Goal: Obtain resource: Download file/media

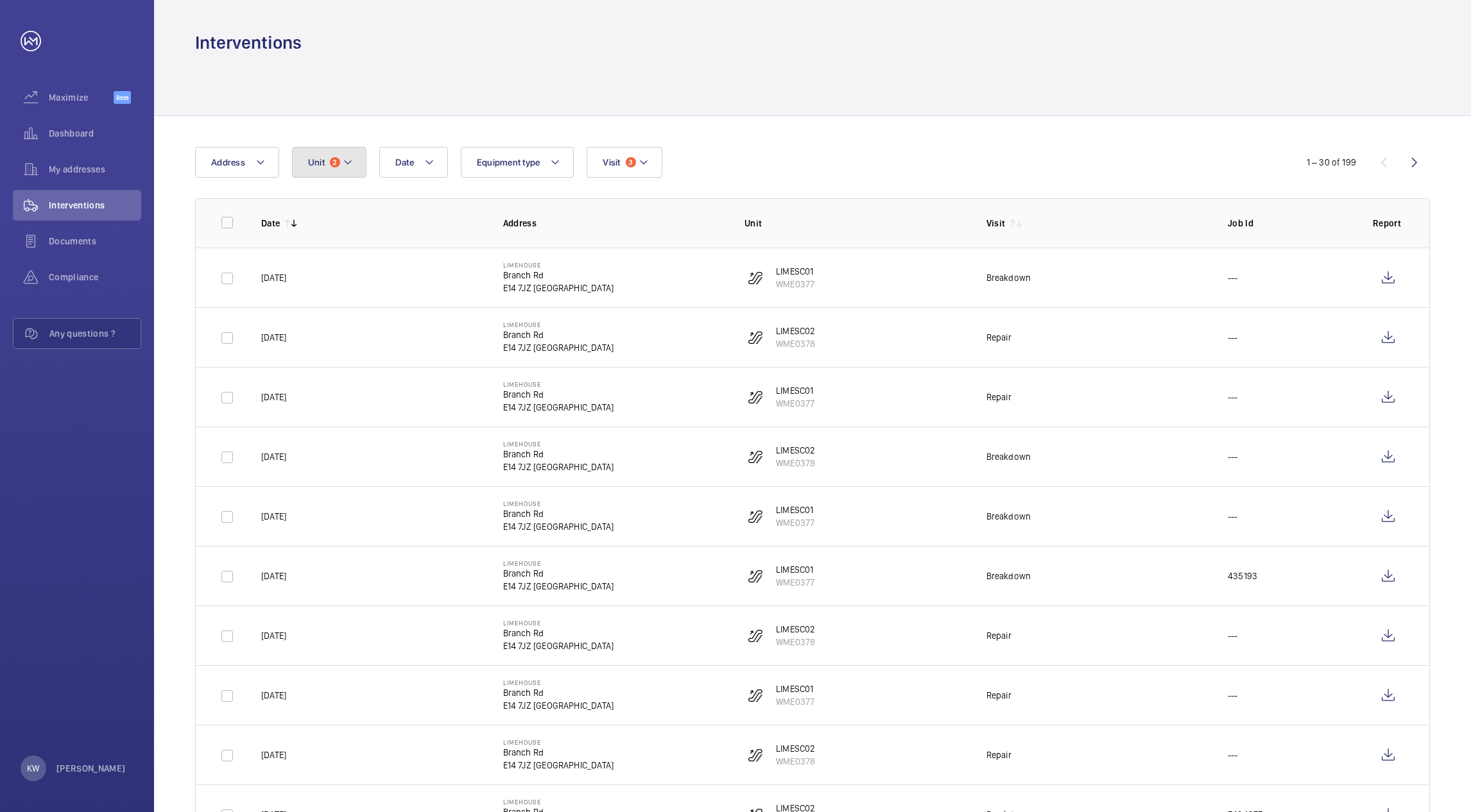
click at [353, 173] on button "Unit 2" at bounding box center [329, 162] width 74 height 31
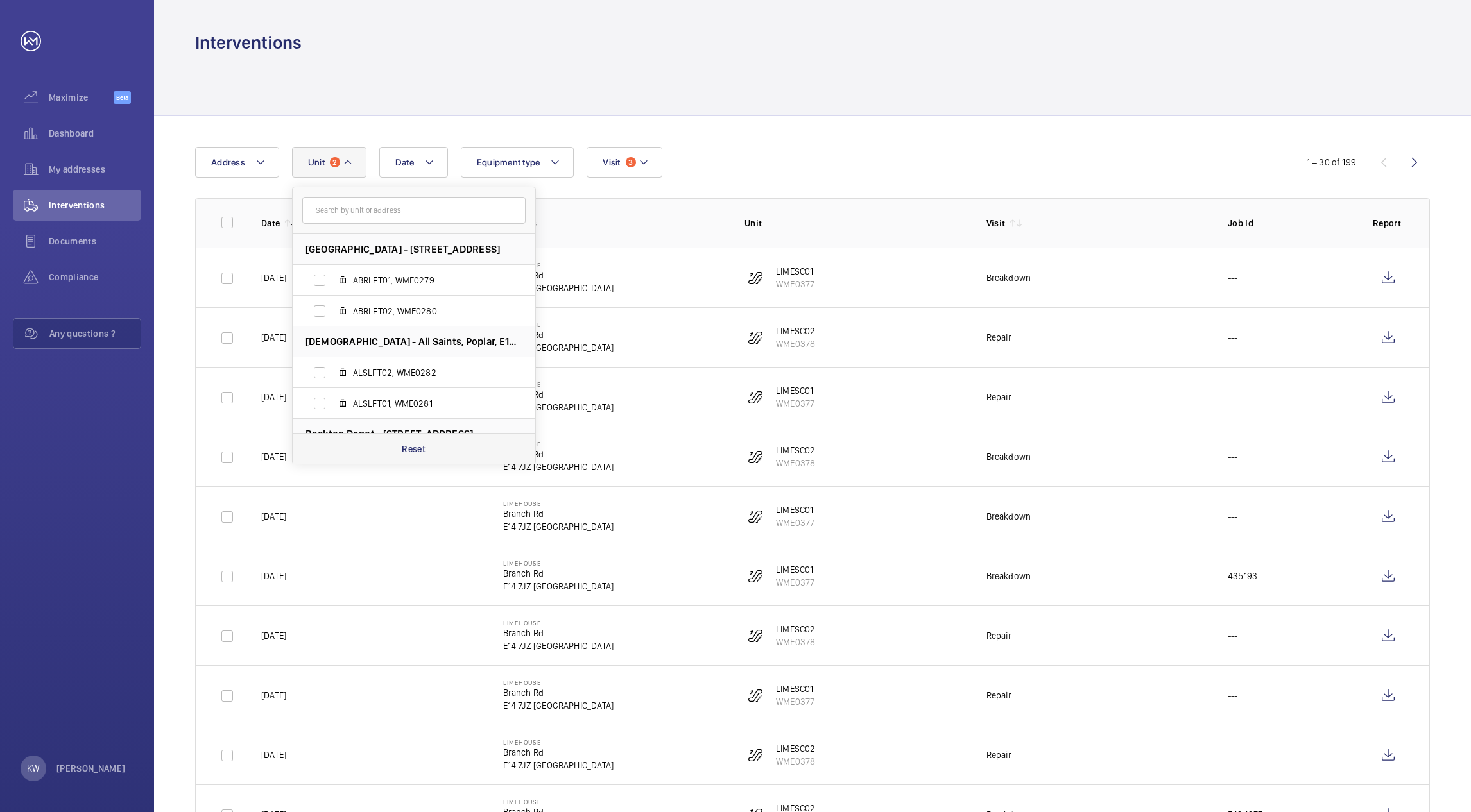
click at [410, 452] on p "Reset" at bounding box center [414, 448] width 24 height 13
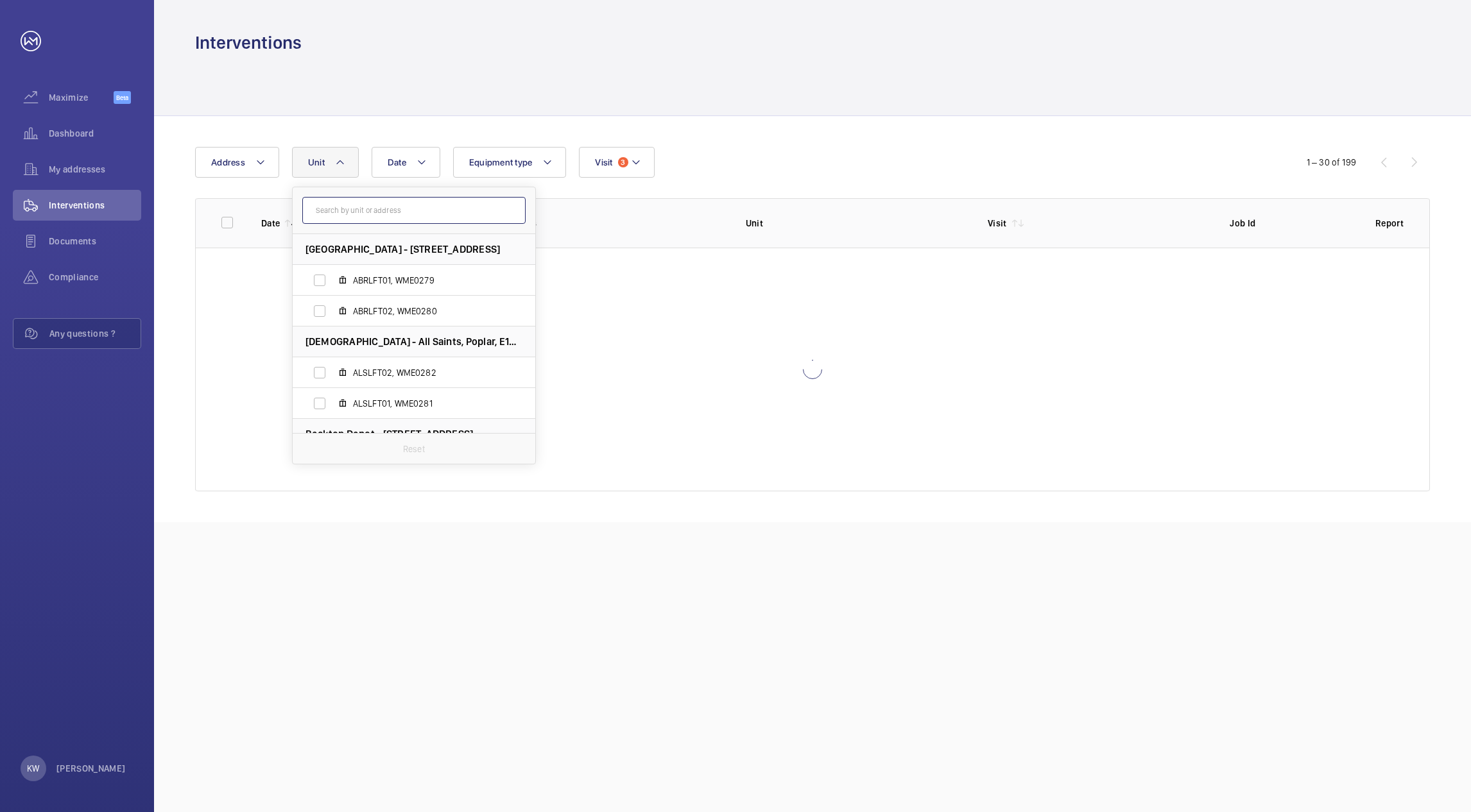
click at [407, 218] on input "text" at bounding box center [414, 211] width 223 height 27
type input "sha"
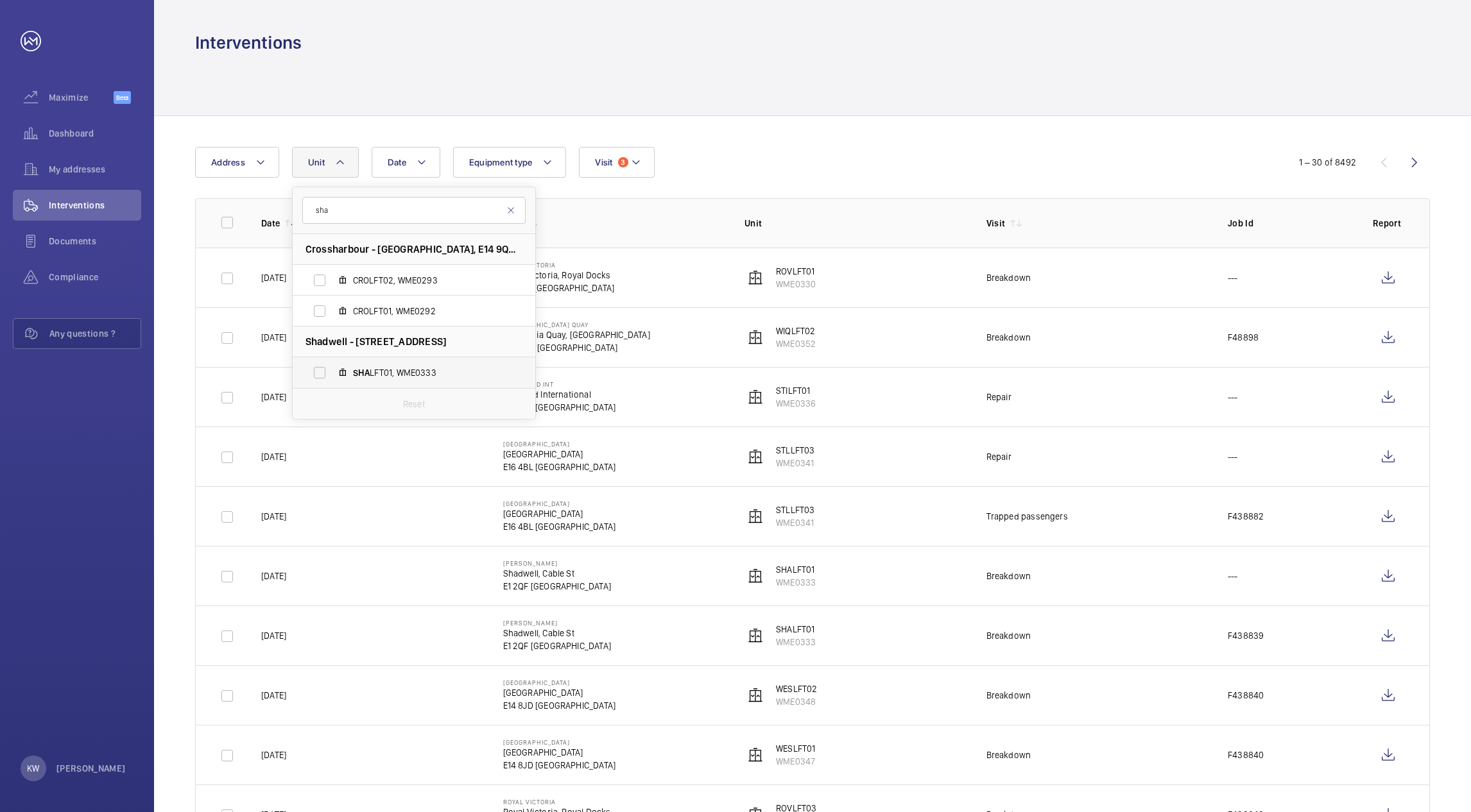
click at [413, 362] on label "SHA LFT01, WME0333" at bounding box center [404, 373] width 222 height 31
click at [332, 362] on input "SHA LFT01, WME0333" at bounding box center [320, 372] width 25 height 25
checkbox input "true"
click at [947, 155] on div "Date Address [STREET_ADDRESS][GEOGRAPHIC_DATA] [PERSON_NAME], [GEOGRAPHIC_DATA]…" at bounding box center [735, 162] width 1081 height 31
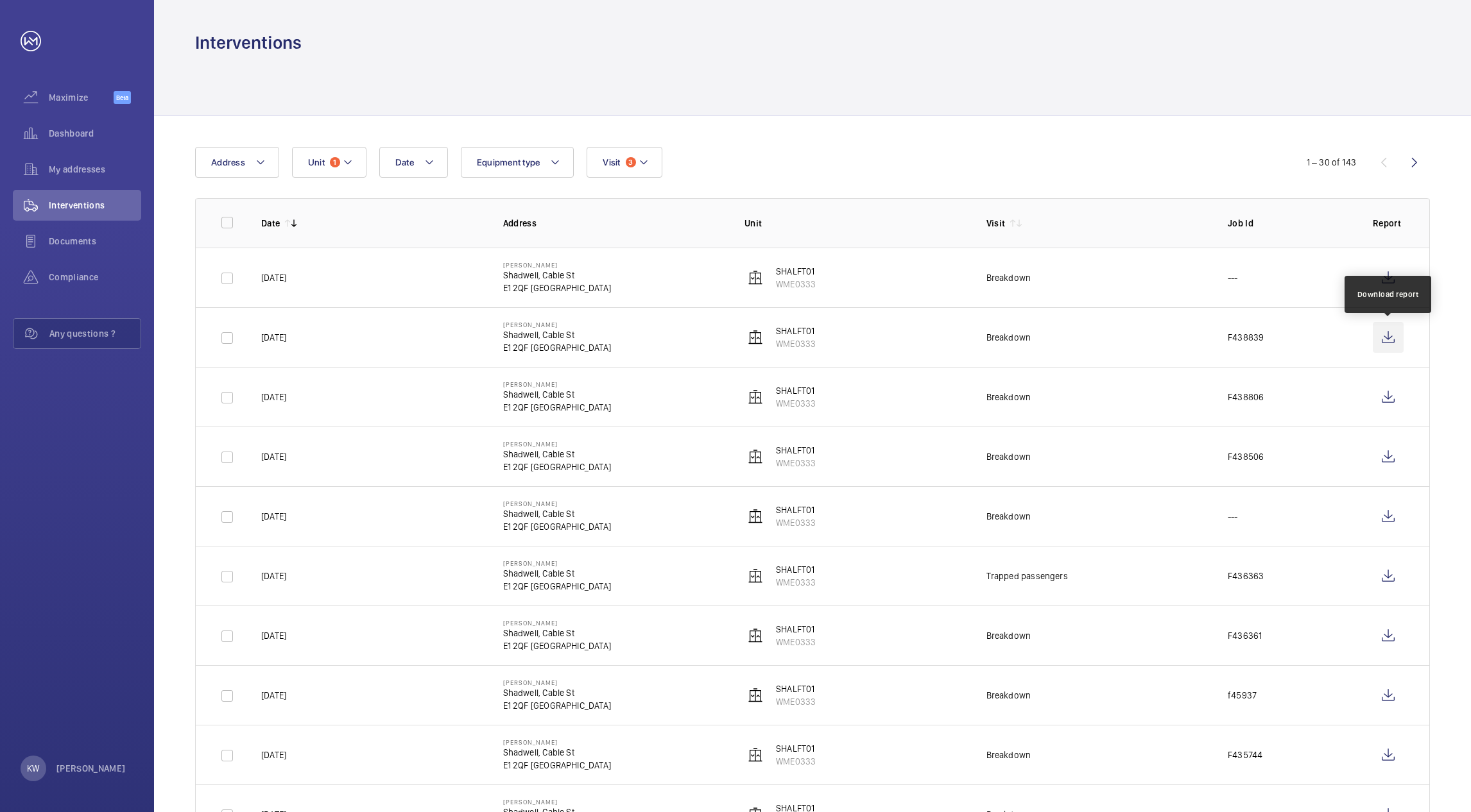
click at [1389, 336] on wm-front-icon-button at bounding box center [1388, 337] width 31 height 31
click at [1381, 274] on wm-front-icon-button at bounding box center [1388, 278] width 31 height 31
click at [347, 162] on mat-icon at bounding box center [347, 162] width 10 height 15
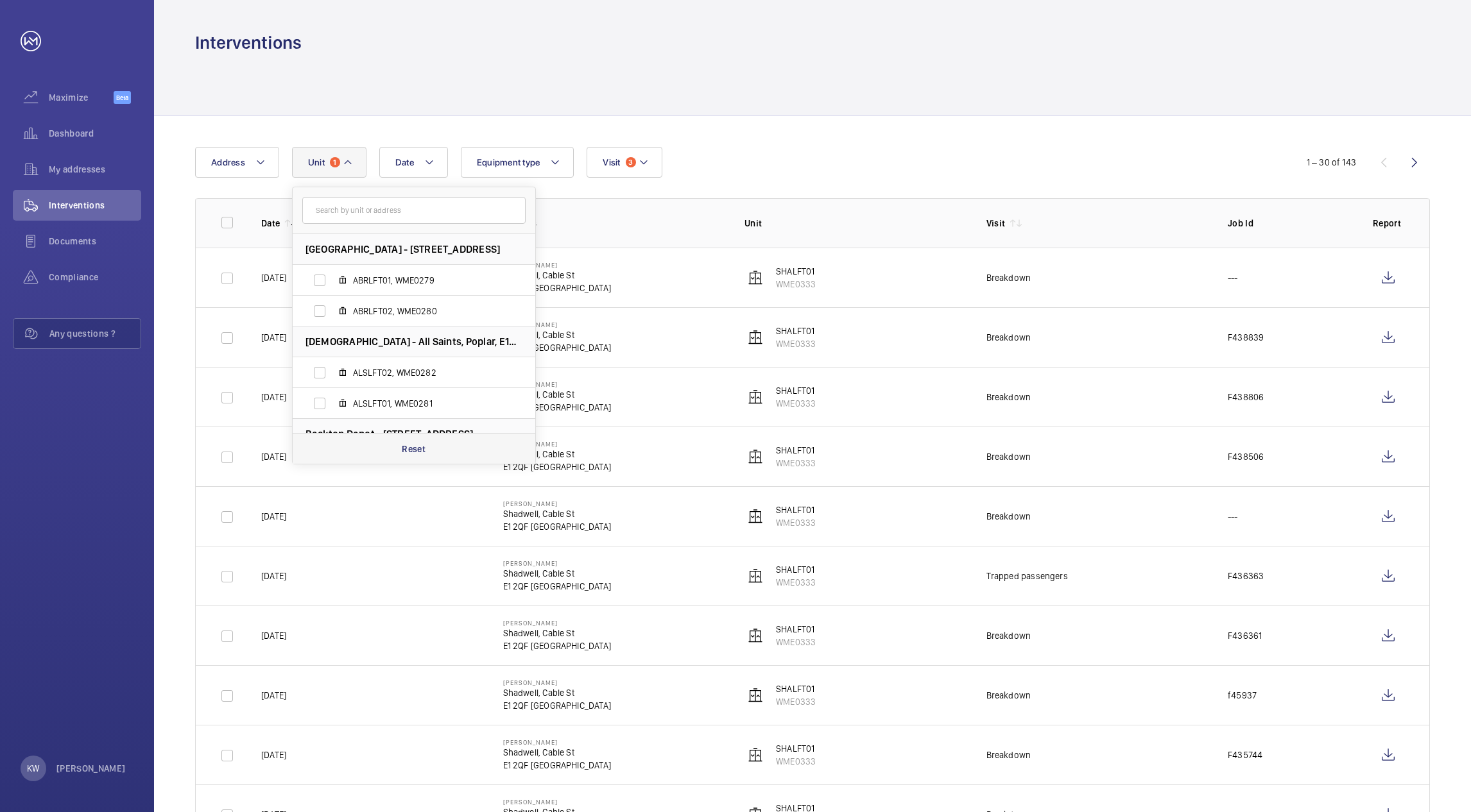
click at [413, 454] on p "Reset" at bounding box center [414, 448] width 24 height 13
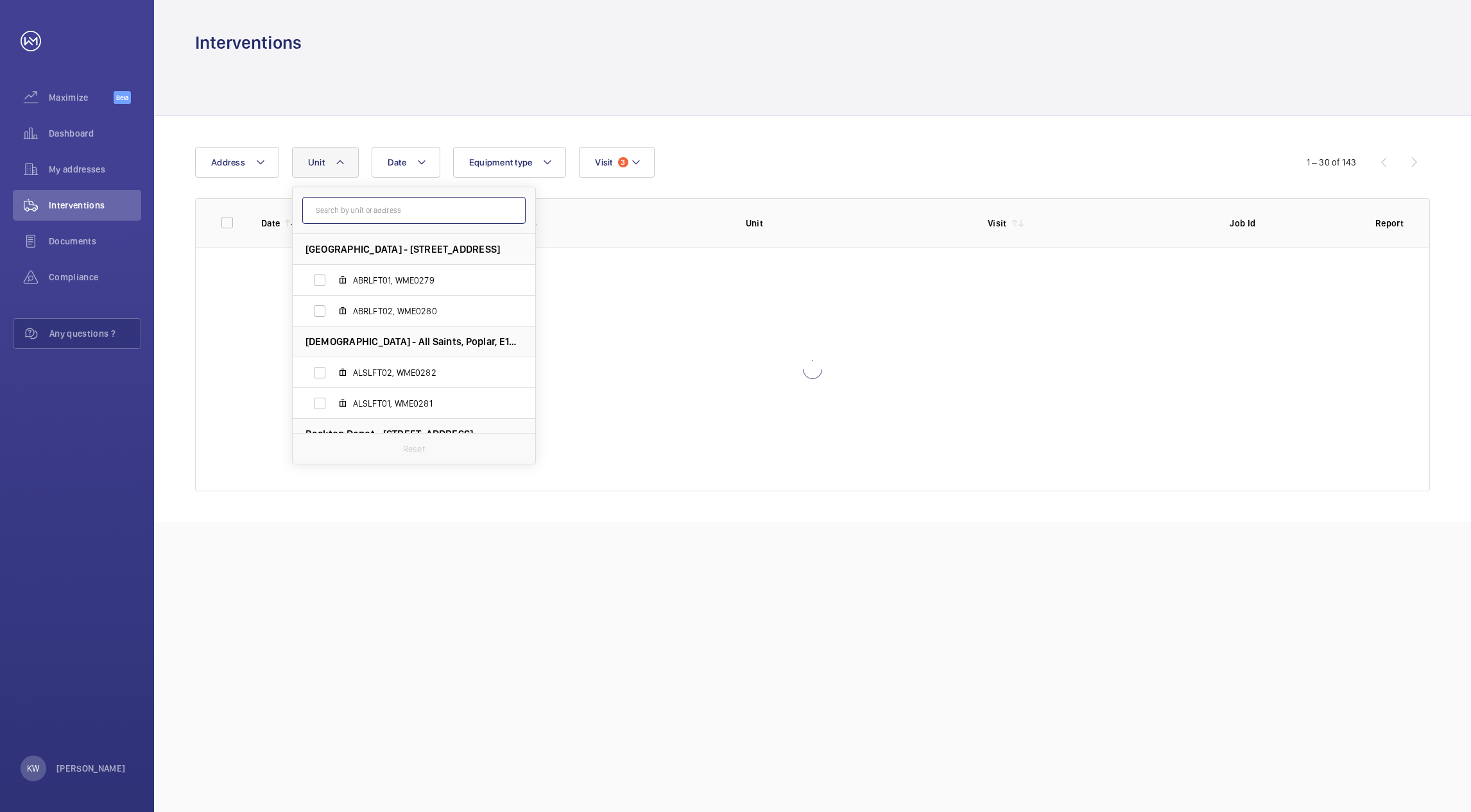
click at [358, 209] on input "text" at bounding box center [414, 211] width 223 height 27
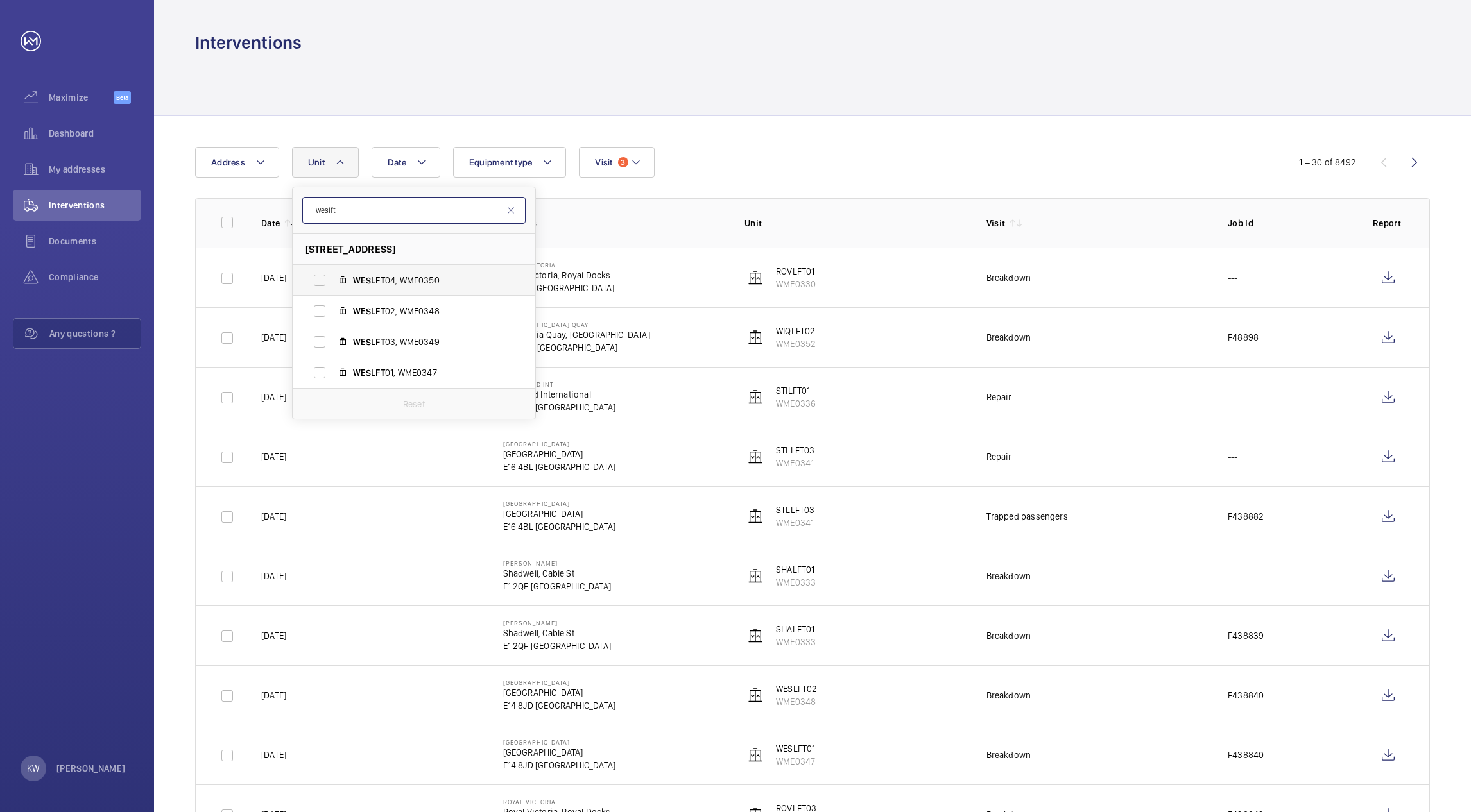
type input "weslft"
click at [317, 277] on label "WESLFT 04, WME0350" at bounding box center [404, 280] width 222 height 31
click at [317, 277] on input "WESLFT 04, WME0350" at bounding box center [320, 280] width 25 height 25
checkbox input "true"
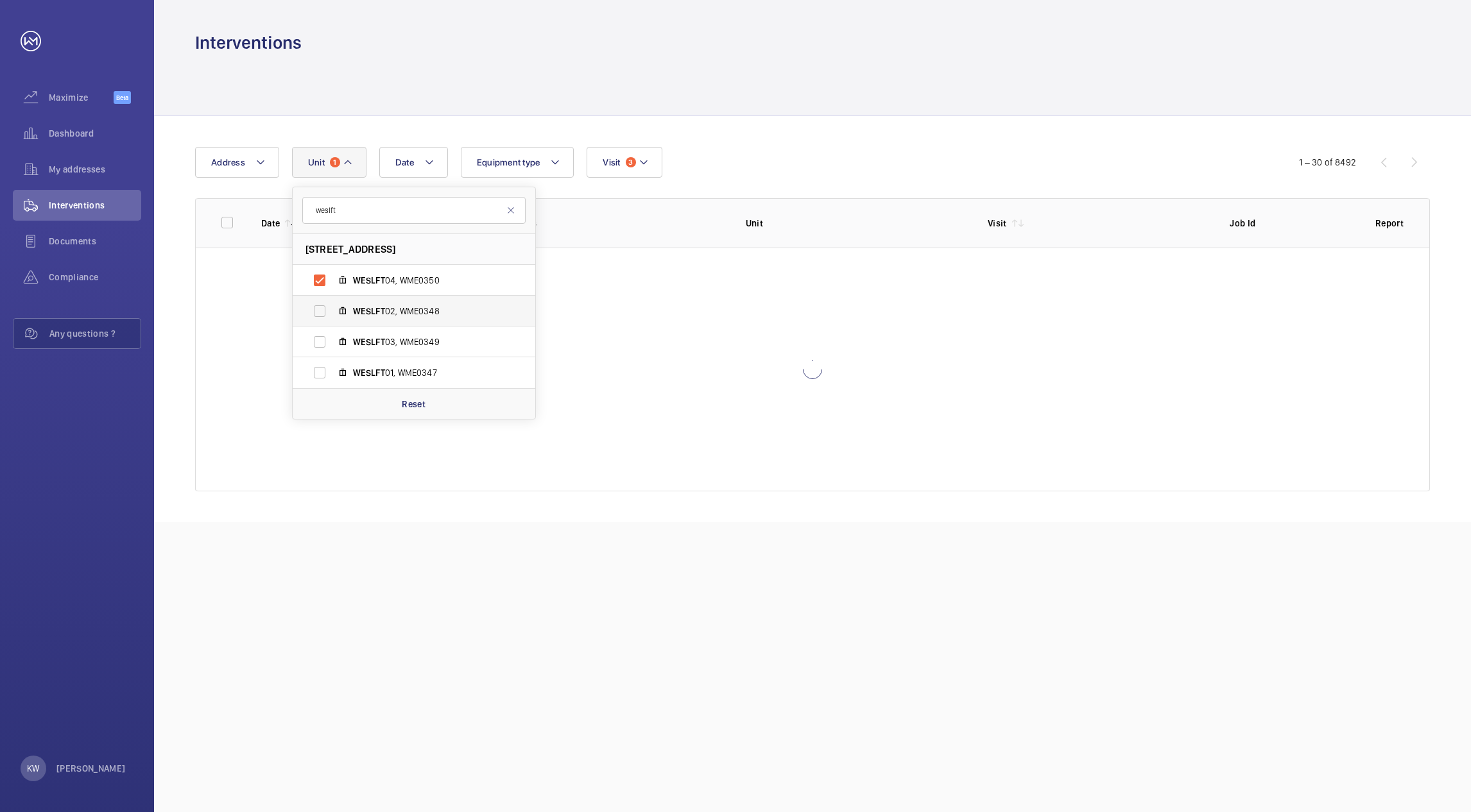
click at [321, 310] on label "WESLFT 02, WME0348" at bounding box center [404, 311] width 222 height 31
click at [321, 310] on input "WESLFT 02, WME0348" at bounding box center [320, 311] width 25 height 25
checkbox input "true"
click at [321, 337] on label "WESLFT 03, WME0349" at bounding box center [404, 342] width 222 height 31
click at [321, 337] on input "WESLFT 03, WME0349" at bounding box center [320, 342] width 25 height 25
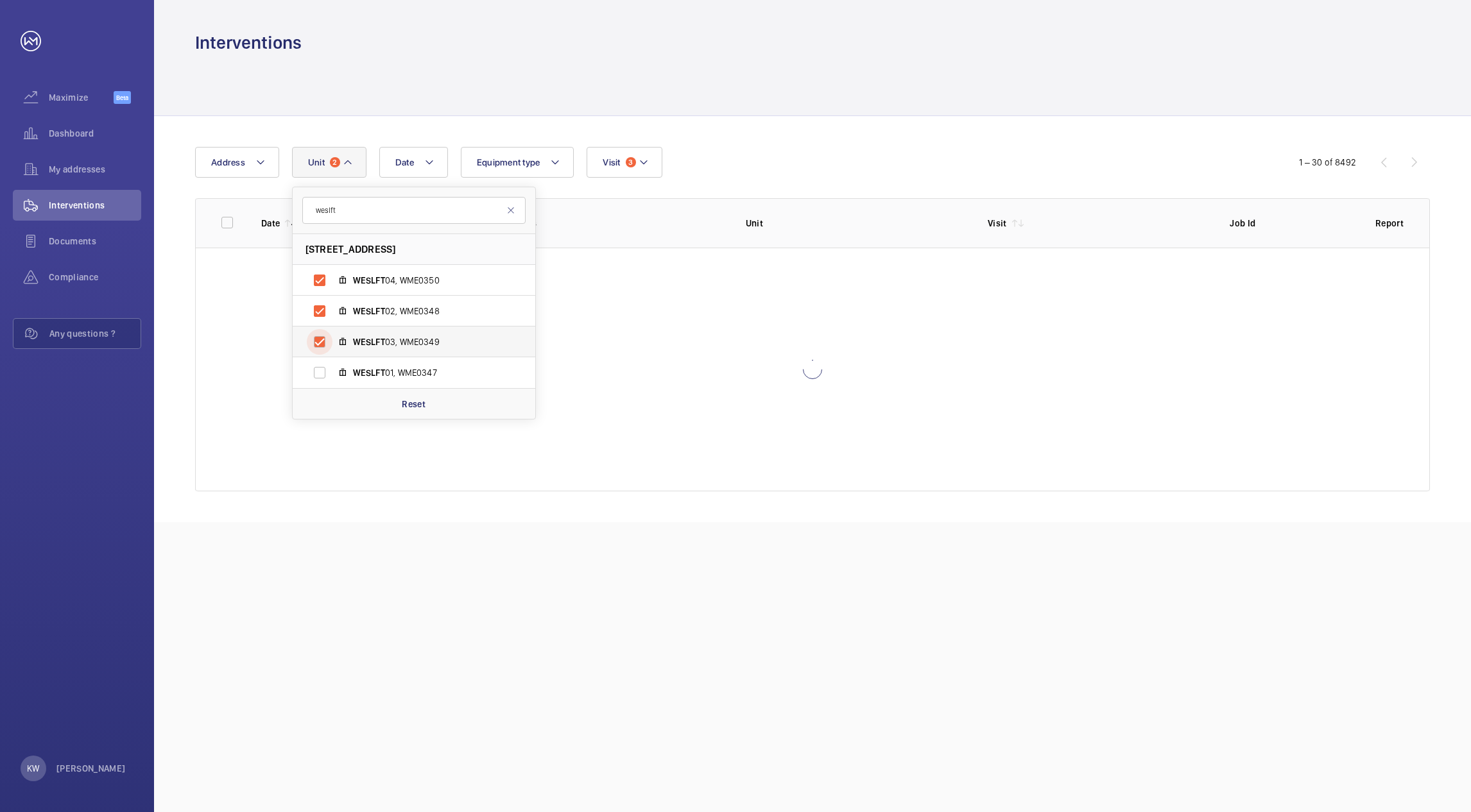
checkbox input "true"
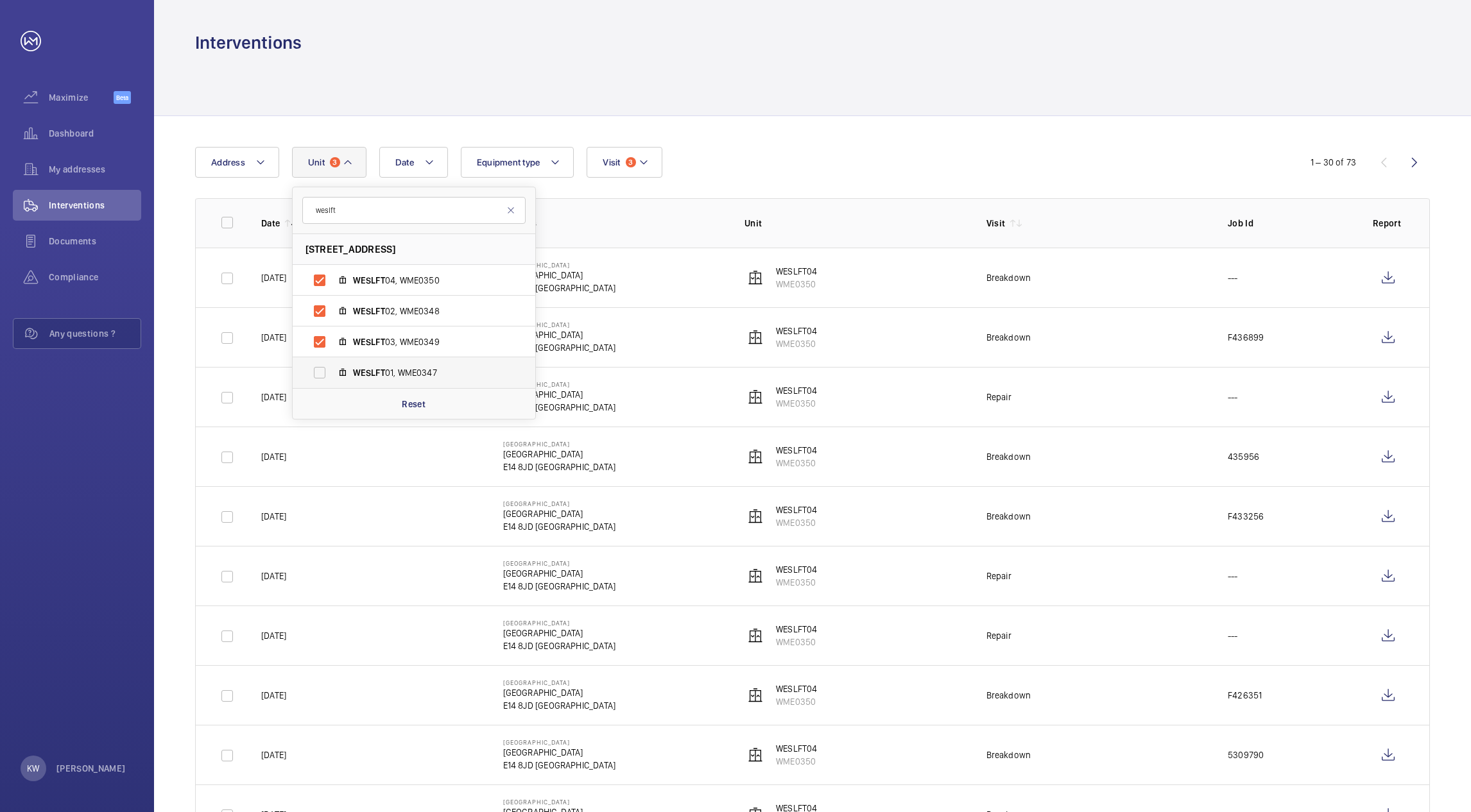
click at [317, 372] on label "WESLFT 01, WME0347" at bounding box center [404, 373] width 222 height 31
click at [317, 372] on input "WESLFT 01, WME0347" at bounding box center [320, 372] width 25 height 25
checkbox input "true"
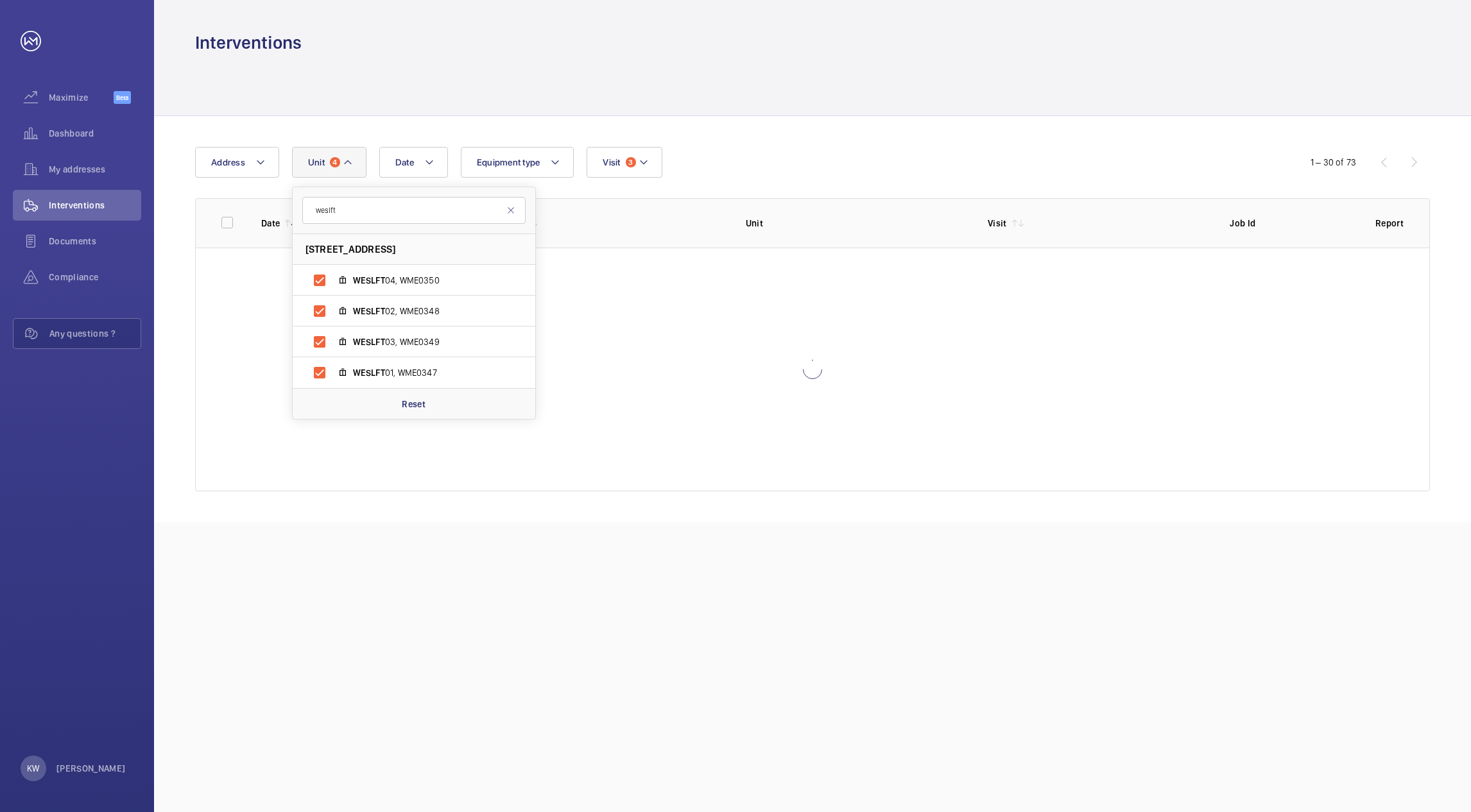
click at [796, 138] on div "Date Address [STREET_ADDRESS][GEOGRAPHIC_DATA] 02, WME0348 WESLFT 03, WME0349 W…" at bounding box center [812, 319] width 1317 height 406
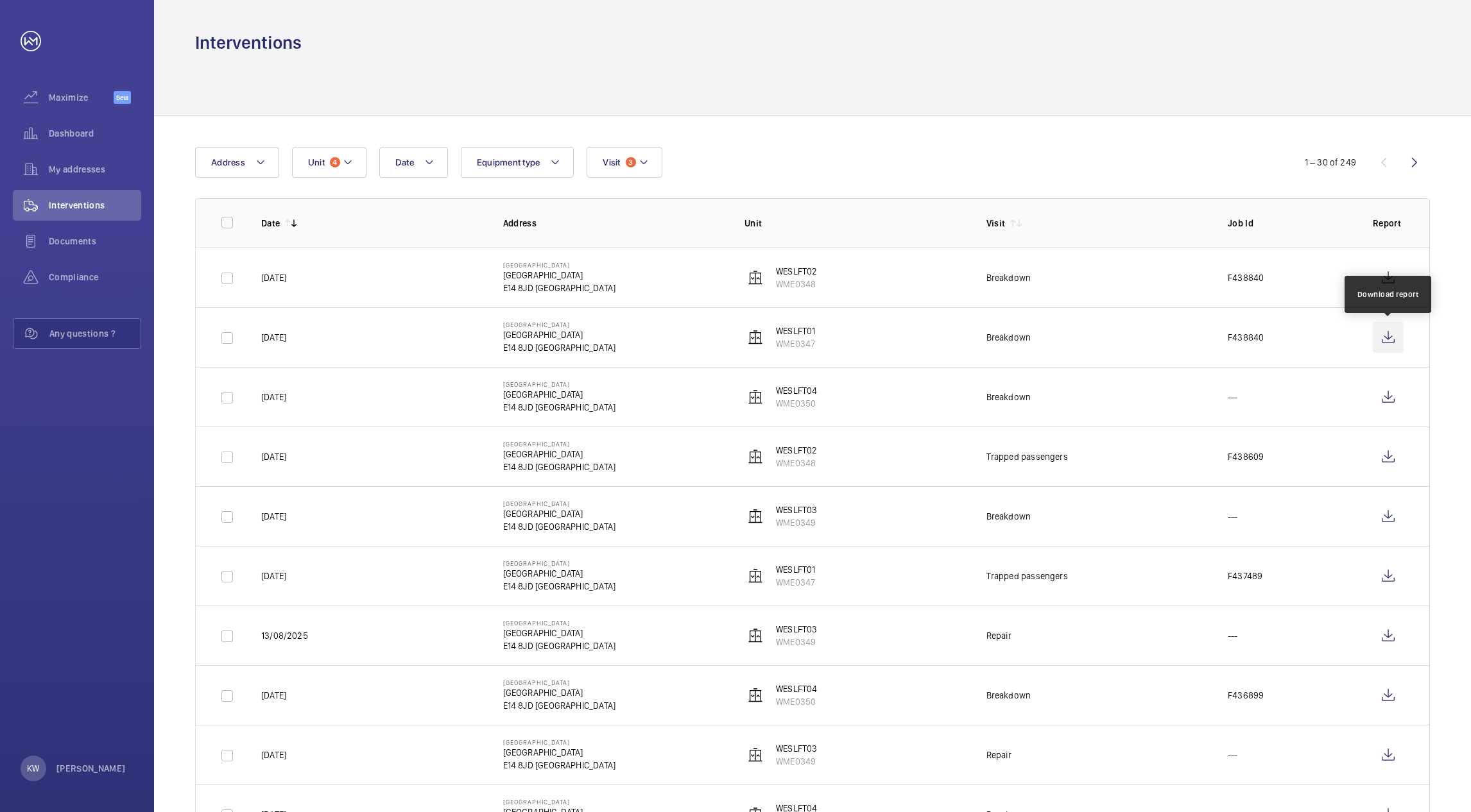
click at [1381, 344] on wm-front-icon-button at bounding box center [1388, 337] width 31 height 31
click at [352, 168] on mat-icon at bounding box center [347, 162] width 10 height 15
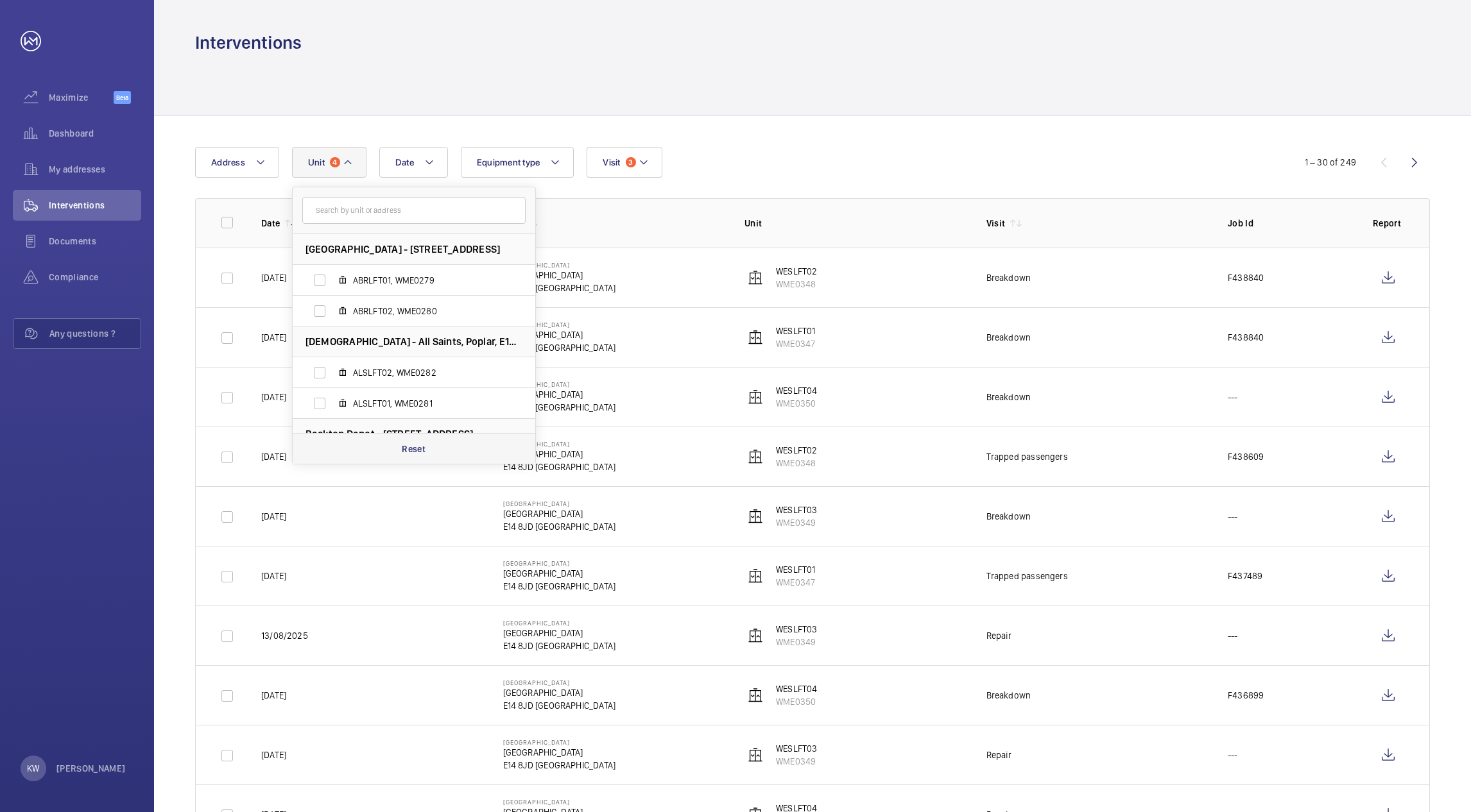
click at [418, 448] on p "Reset" at bounding box center [414, 448] width 24 height 13
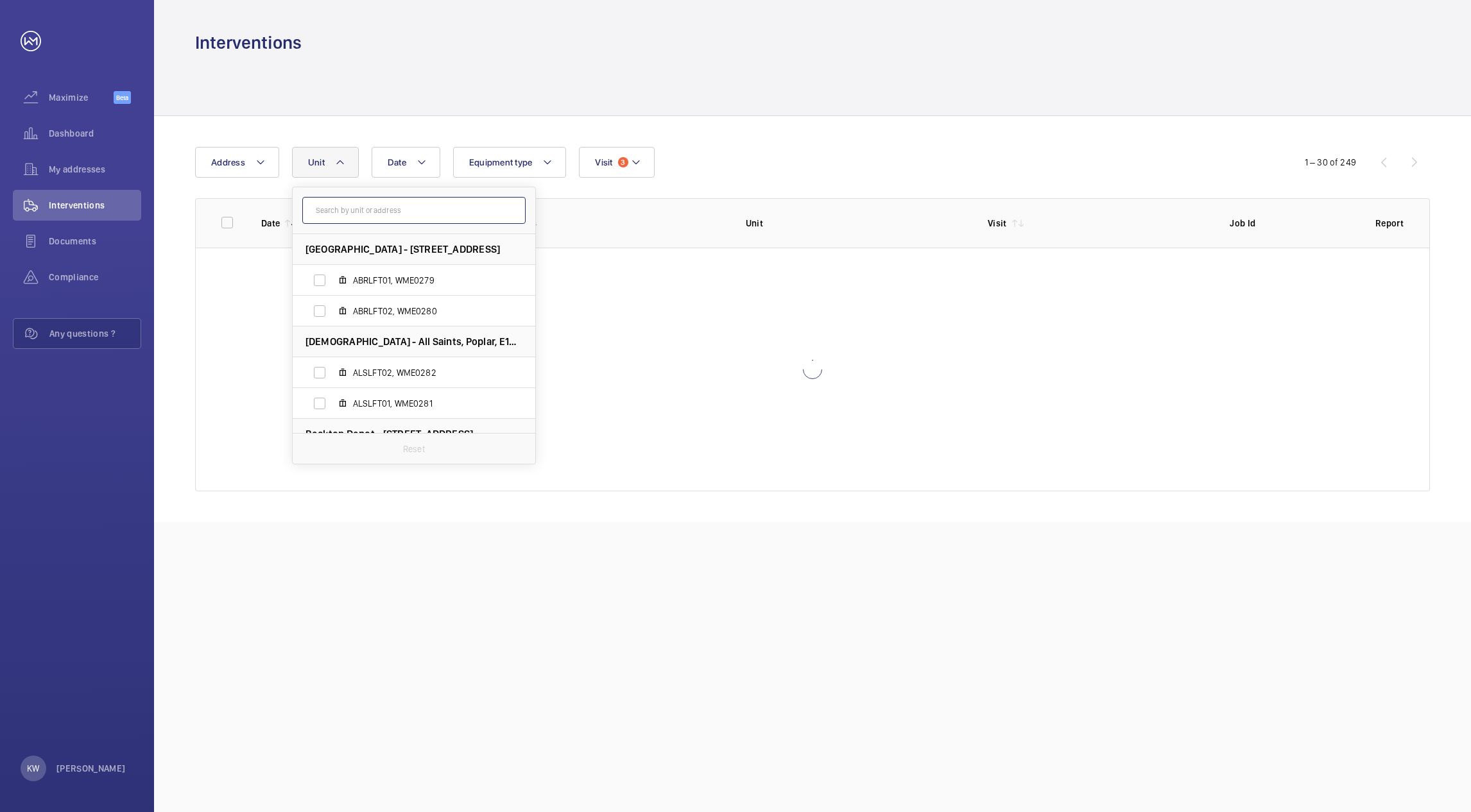
click at [352, 216] on input "text" at bounding box center [414, 211] width 223 height 27
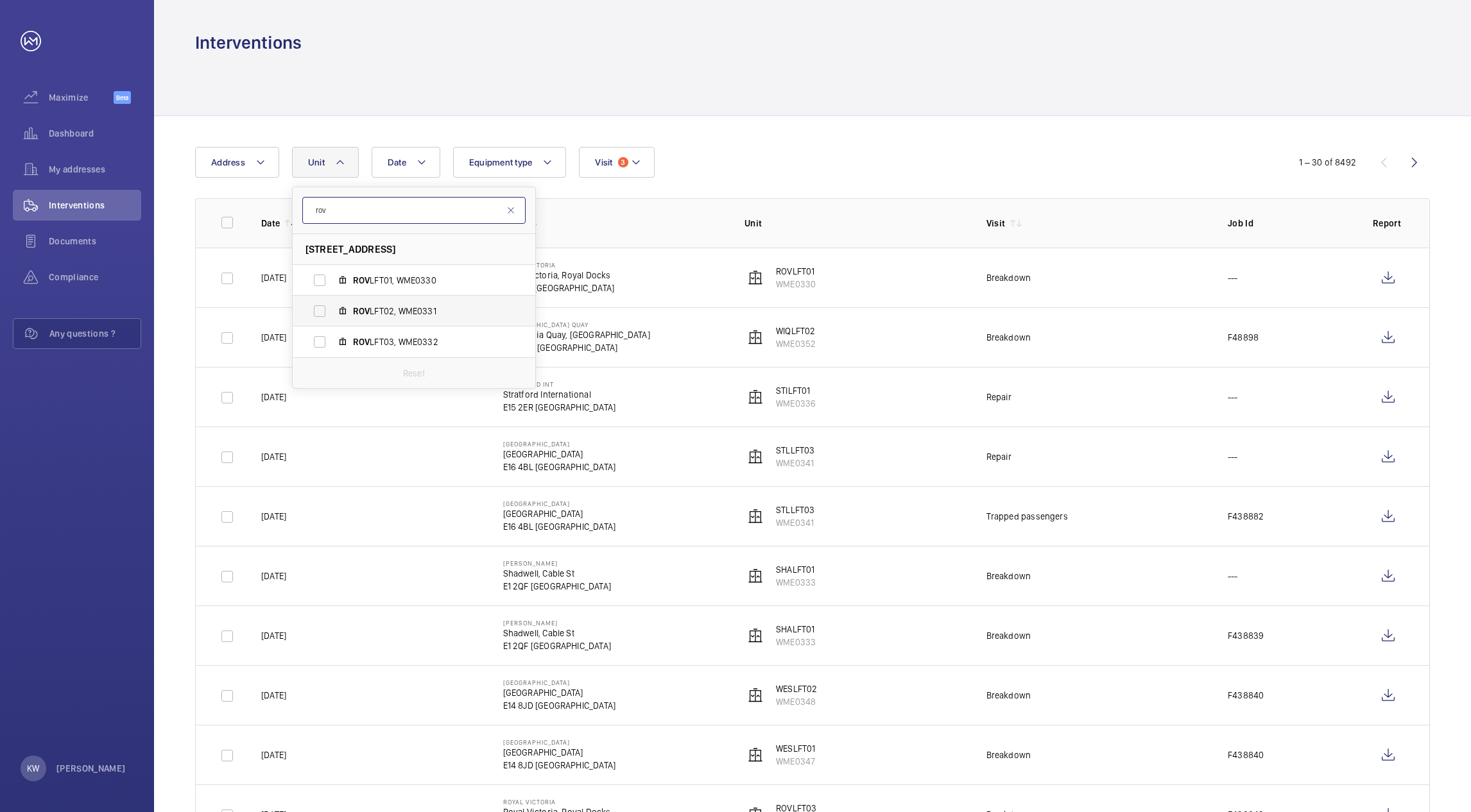
type input "rov"
click at [326, 307] on label "ROV LFT02, WME0331" at bounding box center [404, 311] width 222 height 31
click at [326, 307] on input "ROV LFT02, WME0331" at bounding box center [320, 311] width 25 height 25
checkbox input "true"
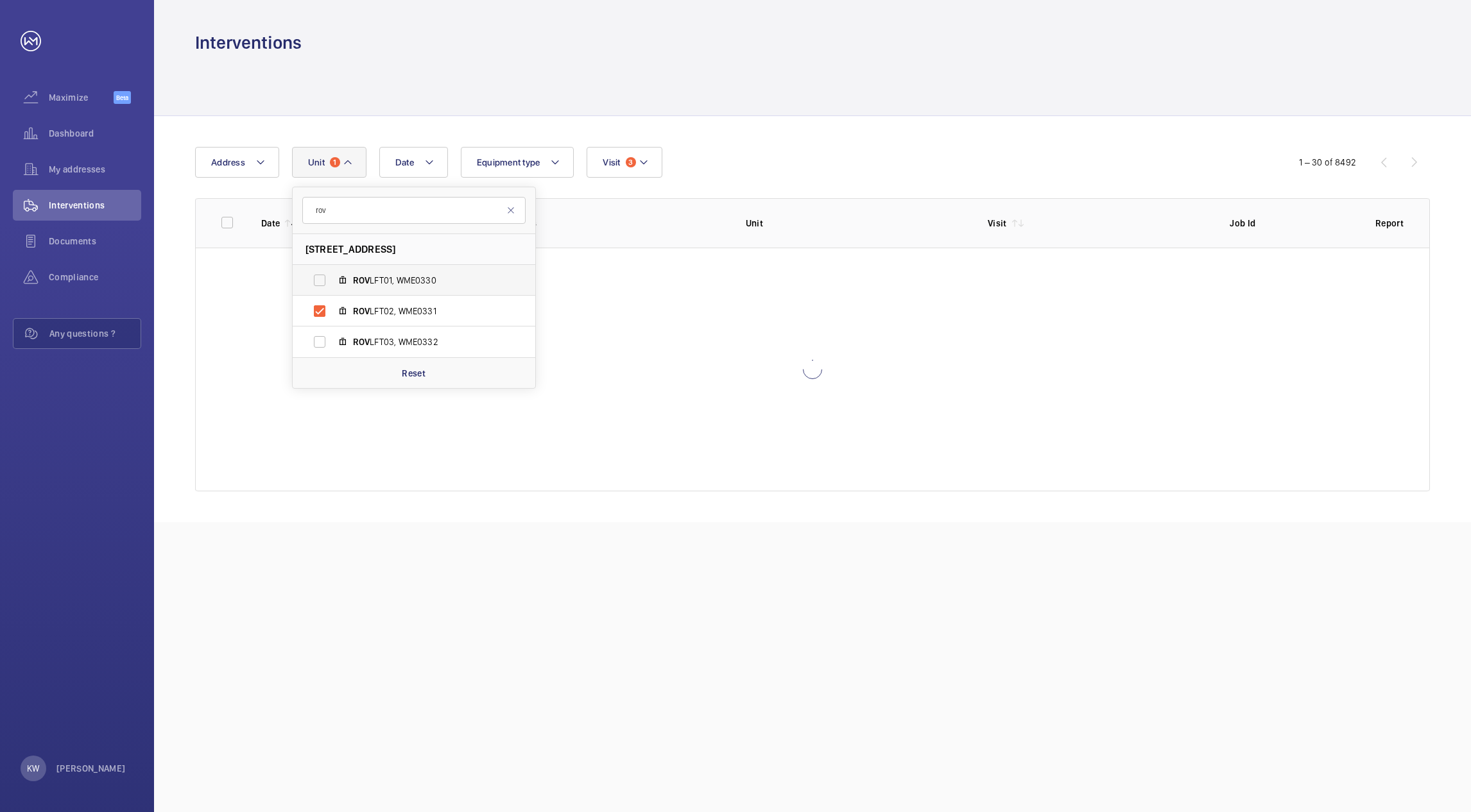
click at [318, 277] on label "ROV LFT01, WME0330" at bounding box center [404, 280] width 222 height 31
click at [318, 277] on input "ROV LFT01, WME0330" at bounding box center [320, 280] width 25 height 25
checkbox input "true"
click at [319, 342] on label "ROV LFT03, WME0332" at bounding box center [404, 342] width 222 height 31
click at [319, 342] on input "ROV LFT03, WME0332" at bounding box center [320, 342] width 25 height 25
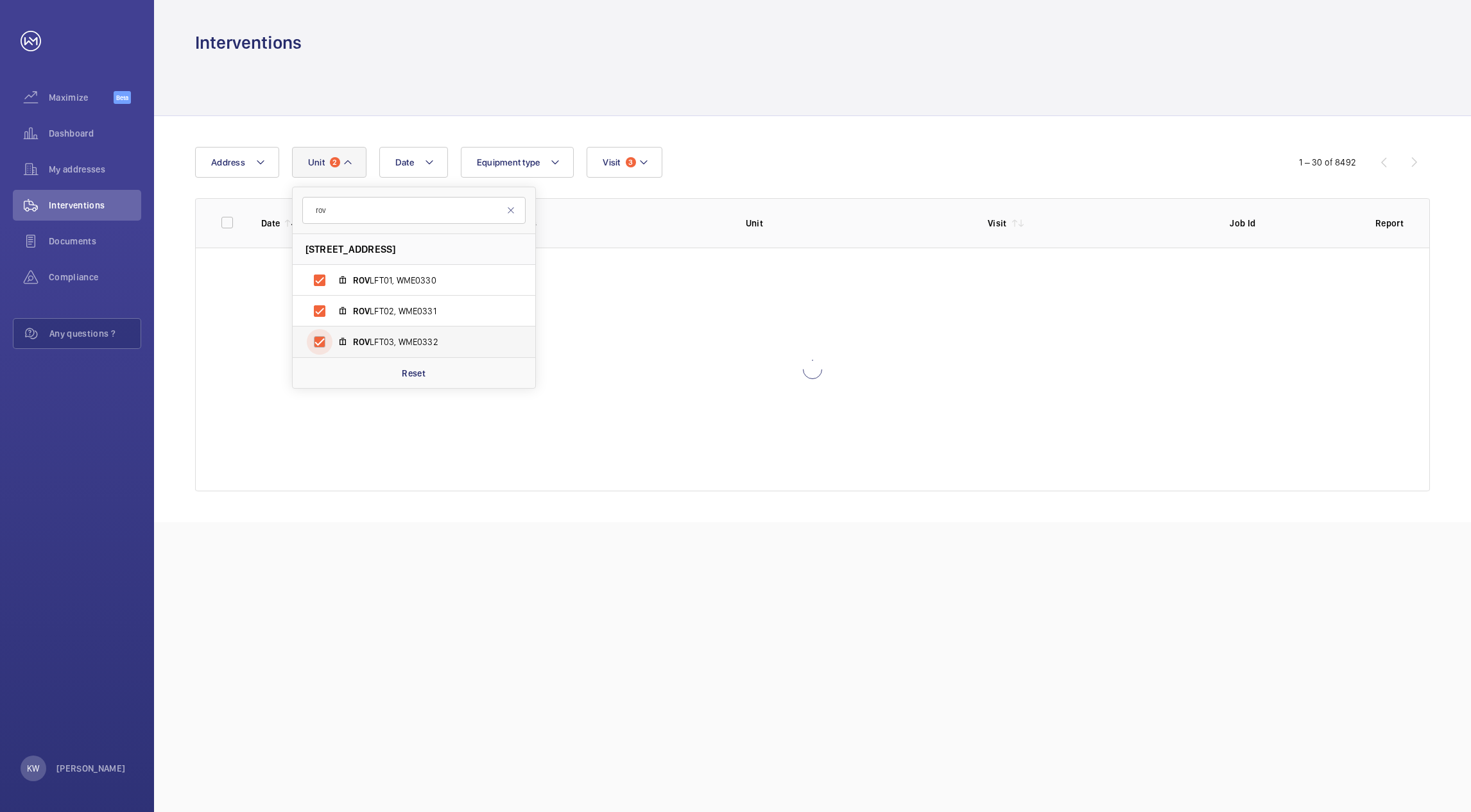
checkbox input "true"
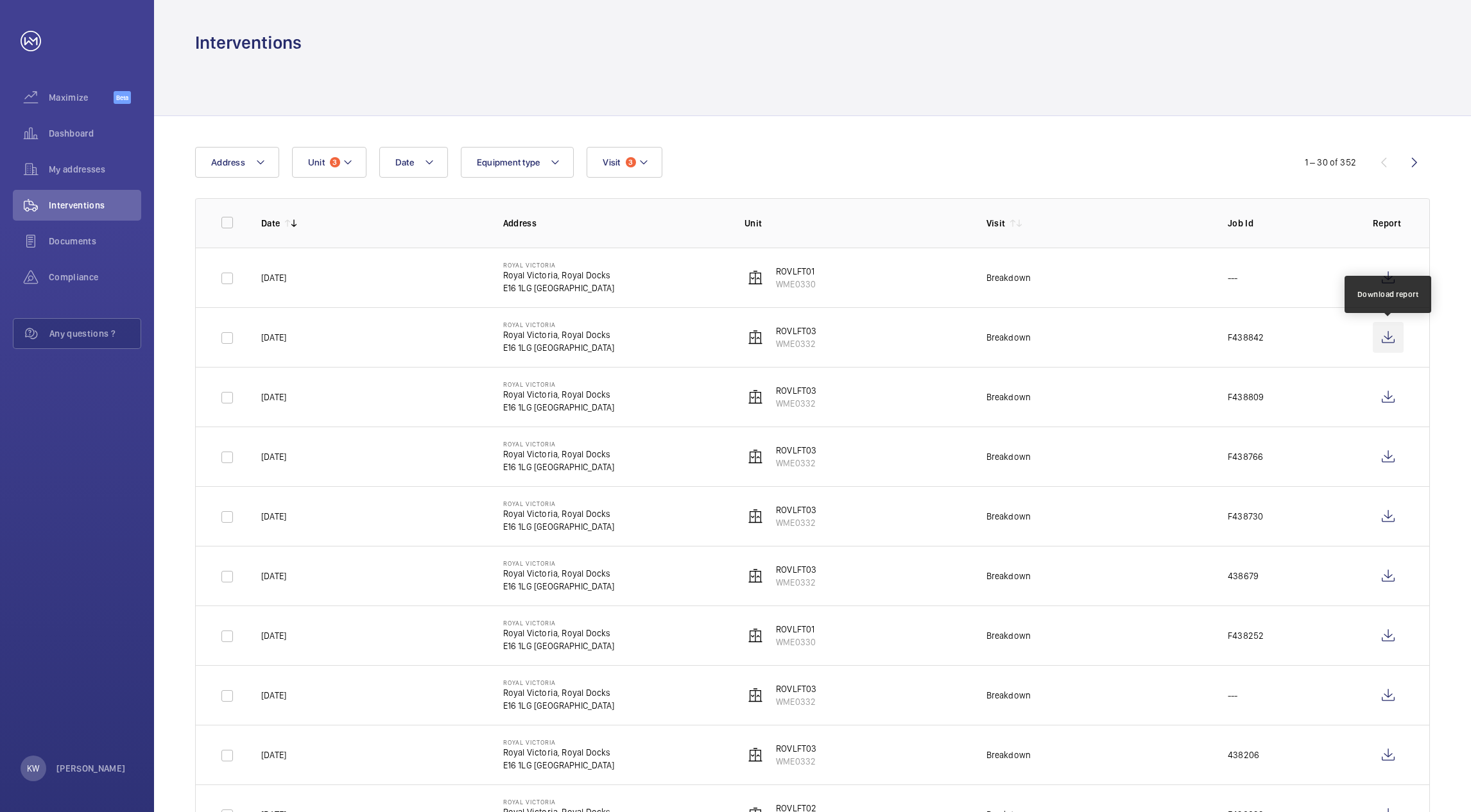
click at [1377, 340] on wm-front-icon-button at bounding box center [1388, 337] width 31 height 31
click at [353, 174] on button "Unit 3" at bounding box center [329, 162] width 74 height 31
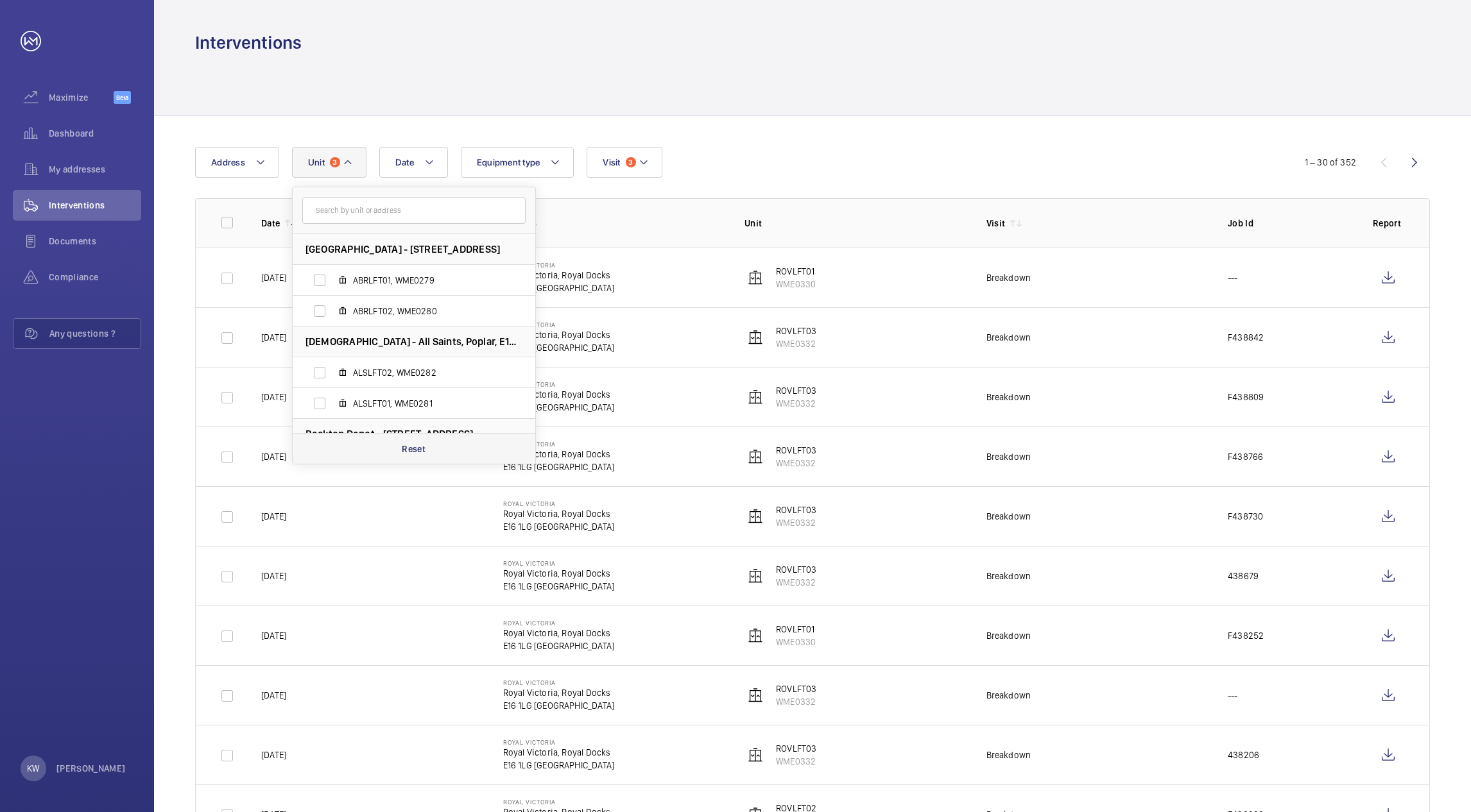
click at [415, 450] on p "Reset" at bounding box center [414, 448] width 24 height 13
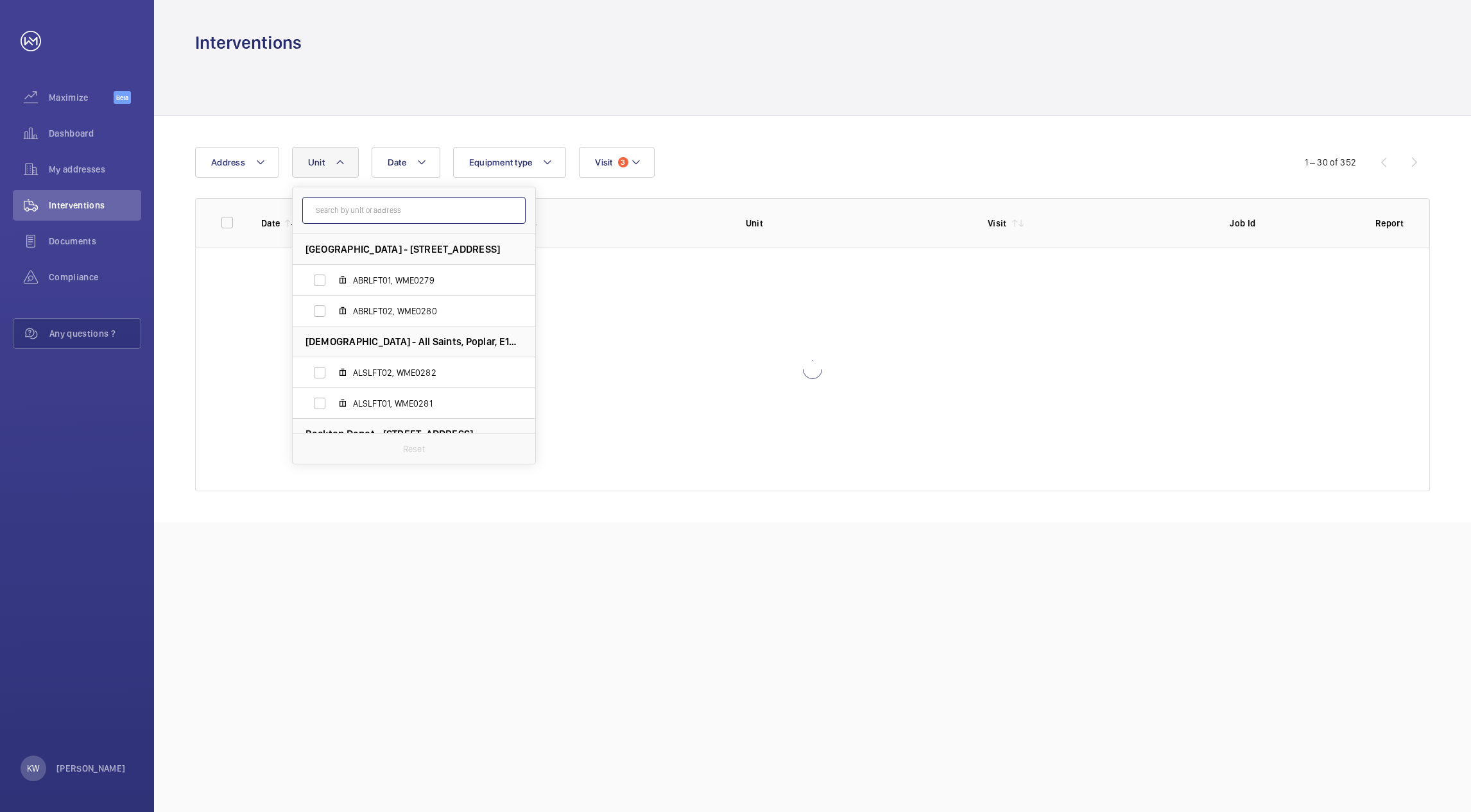
click at [388, 215] on input "text" at bounding box center [414, 211] width 223 height 27
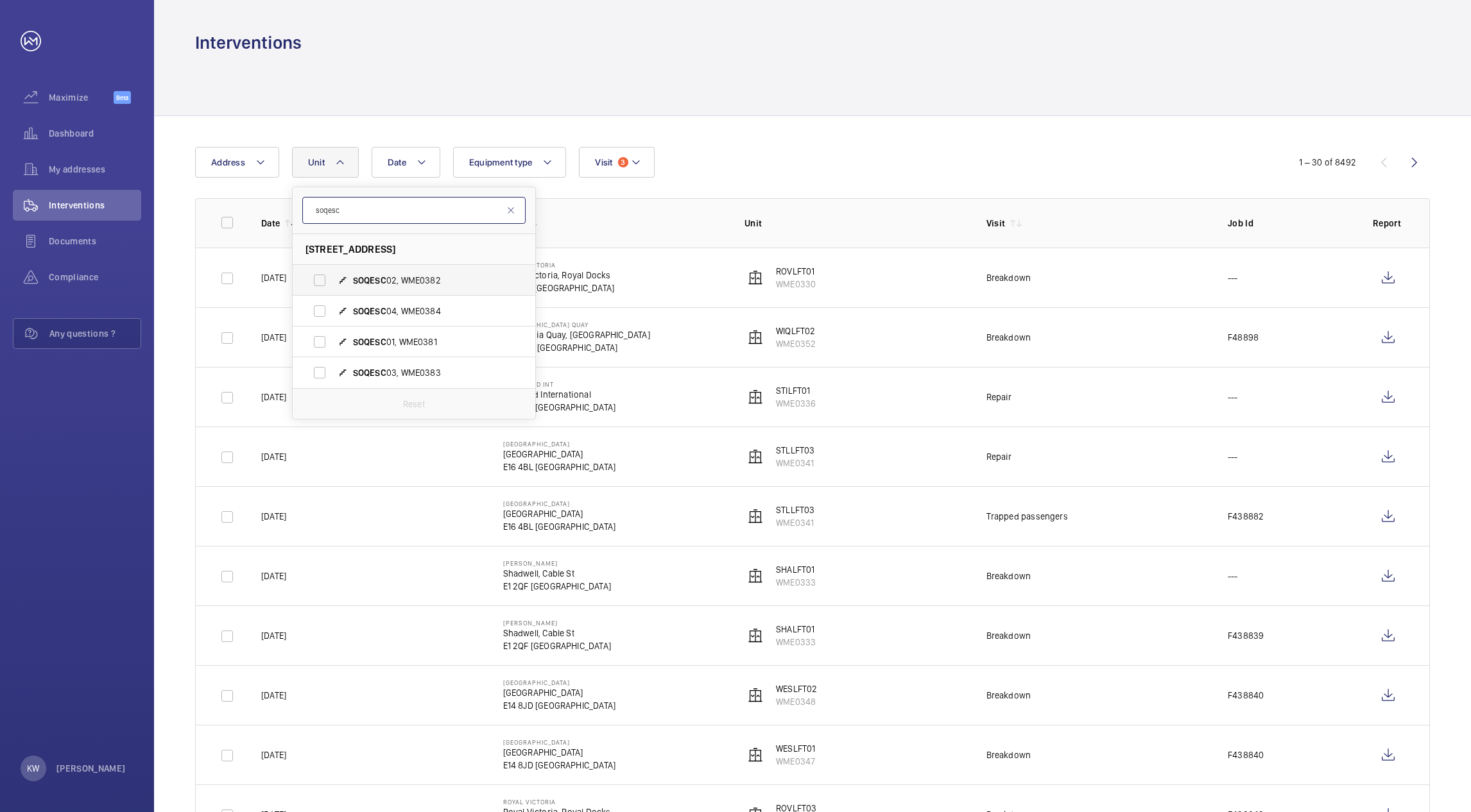
type input "soqesc"
click at [315, 279] on label "SOQESC 02, WME0382" at bounding box center [404, 280] width 222 height 31
click at [315, 279] on input "SOQESC 02, WME0382" at bounding box center [320, 280] width 25 height 25
checkbox input "true"
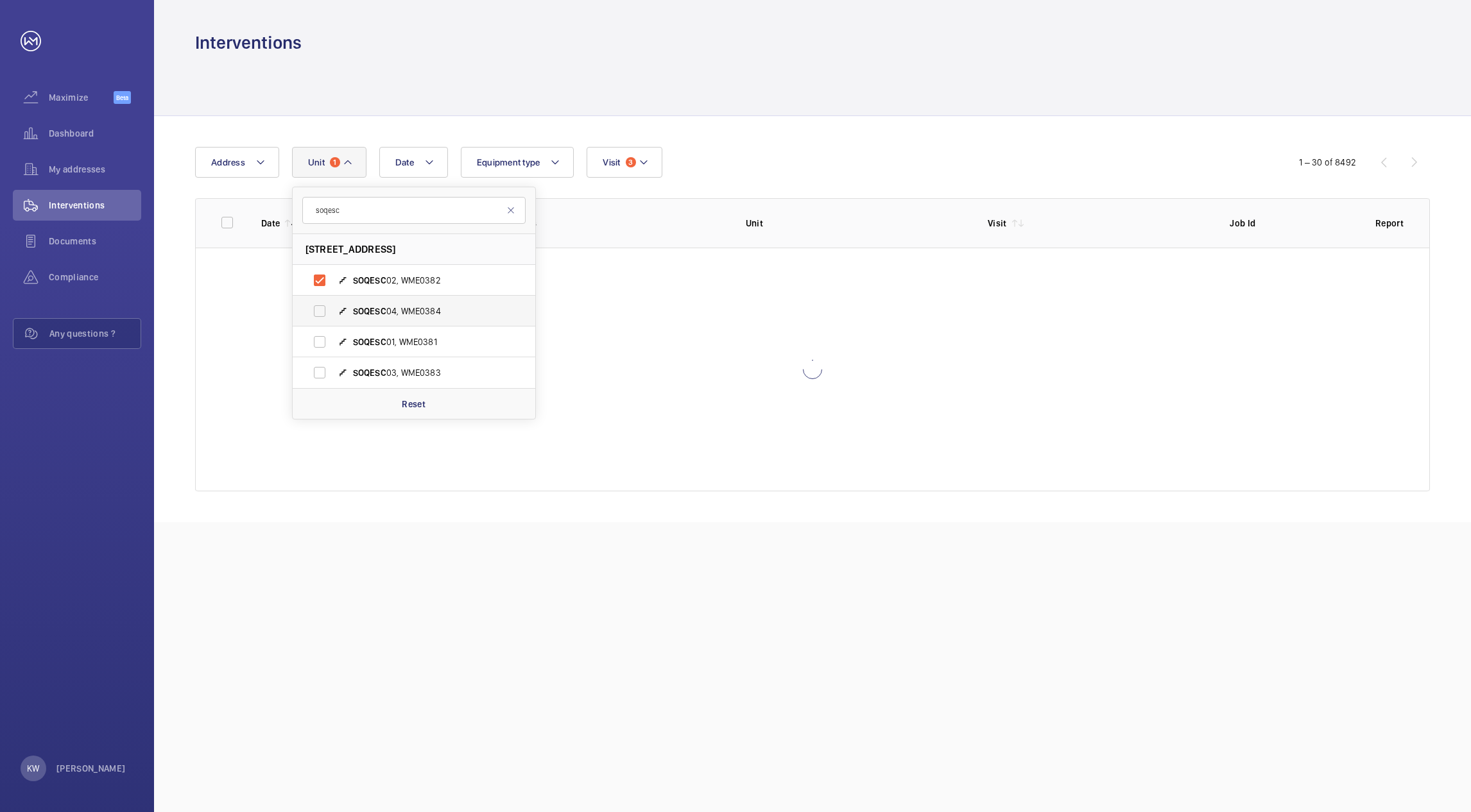
click at [318, 310] on label "SOQESC 04, WME0384" at bounding box center [404, 311] width 222 height 31
click at [318, 310] on input "SOQESC 04, WME0384" at bounding box center [320, 311] width 25 height 25
checkbox input "true"
click at [319, 340] on label "SOQESC 01, WME0381" at bounding box center [404, 342] width 222 height 31
click at [319, 340] on input "SOQESC 01, WME0381" at bounding box center [320, 342] width 25 height 25
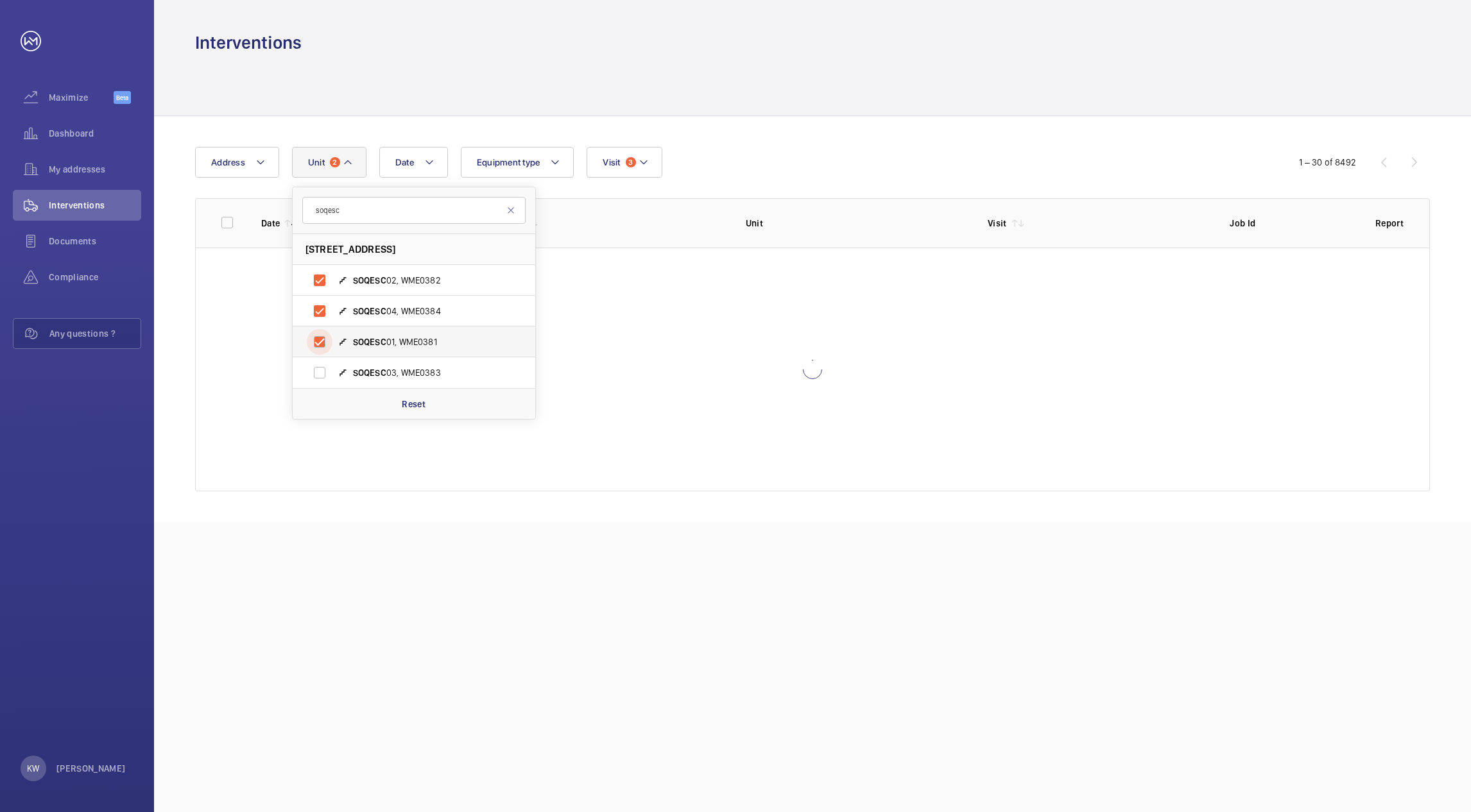
checkbox input "true"
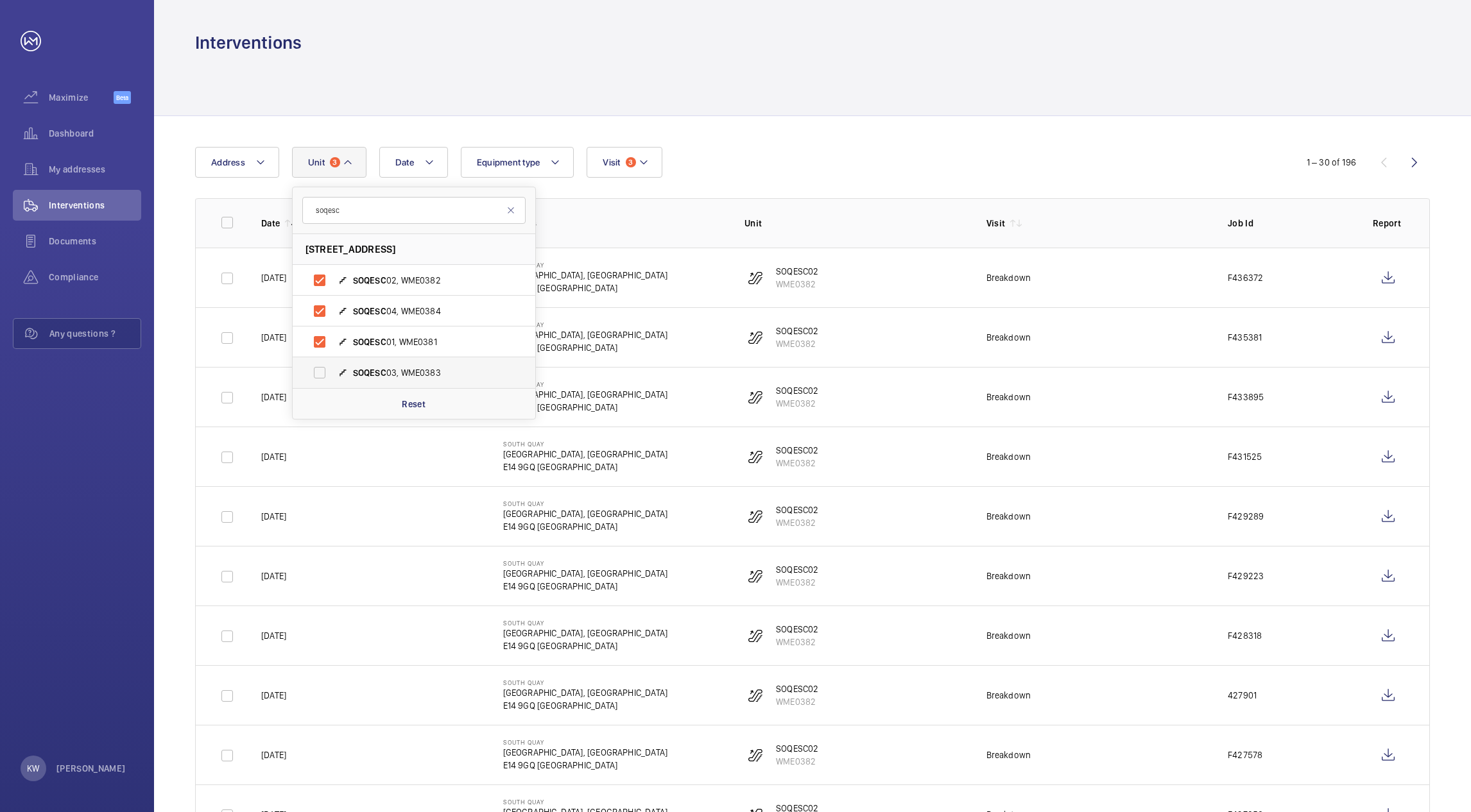
click at [316, 373] on label "SOQESC 03, WME0383" at bounding box center [404, 373] width 222 height 31
click at [316, 373] on input "SOQESC 03, WME0383" at bounding box center [320, 372] width 25 height 25
checkbox input "true"
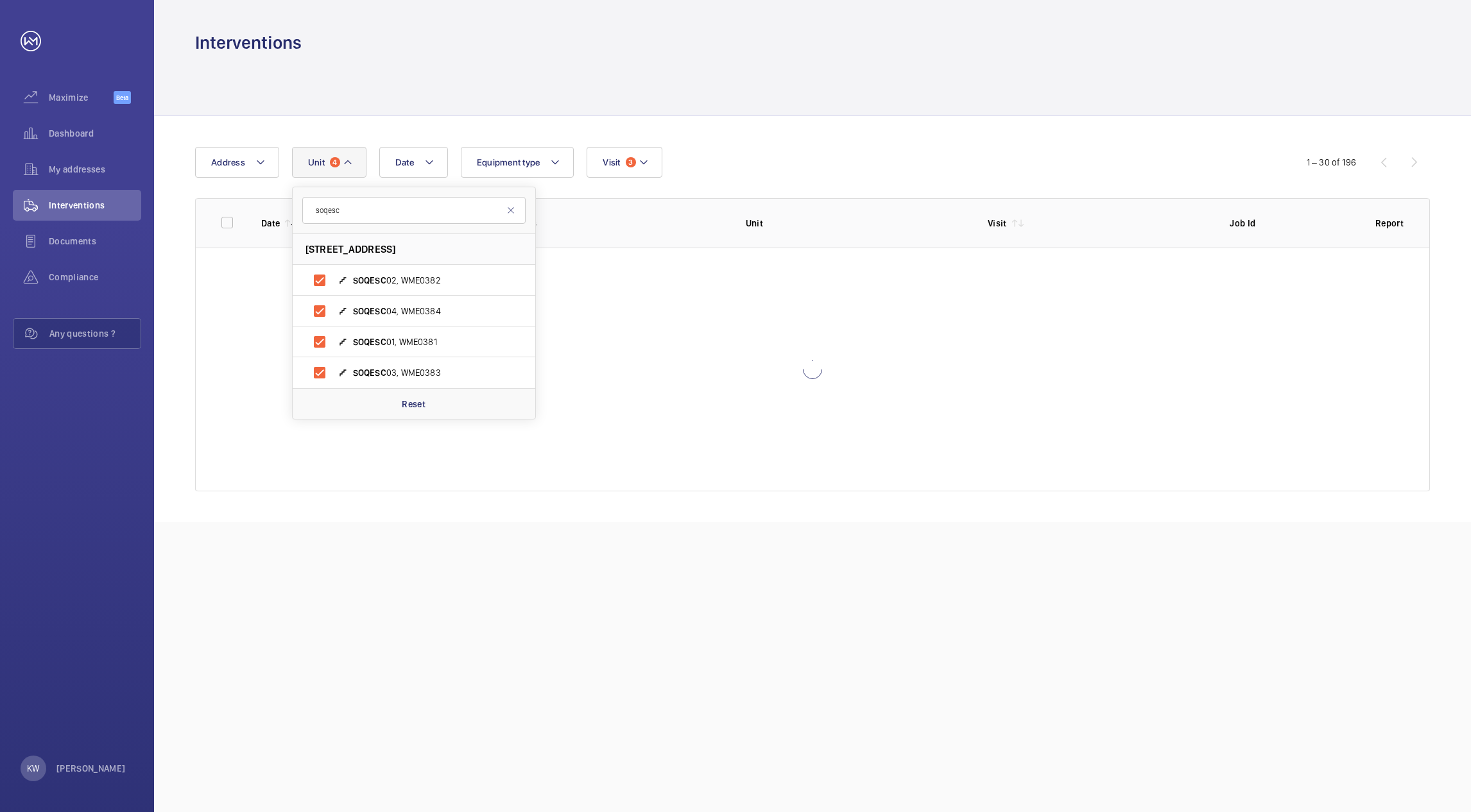
click at [769, 168] on div "Date Address [STREET_ADDRESS] 02, WME0382 SOQESC 04, WME0384 SOQESC 01, WME0381…" at bounding box center [735, 162] width 1081 height 31
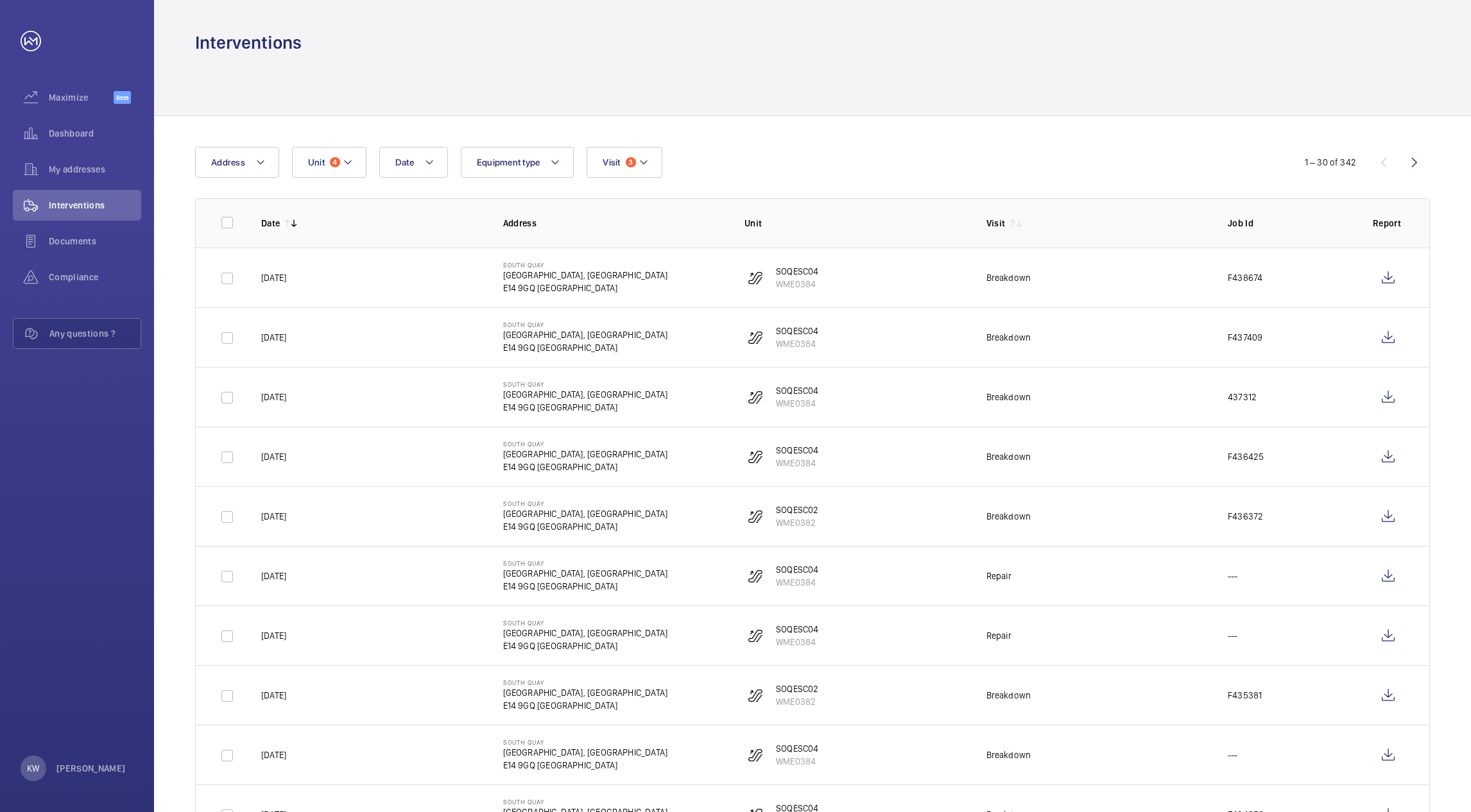
click at [772, 113] on div at bounding box center [812, 85] width 1234 height 61
click at [1391, 283] on wm-front-icon-button at bounding box center [1388, 278] width 31 height 31
click at [351, 167] on mat-icon at bounding box center [347, 162] width 10 height 15
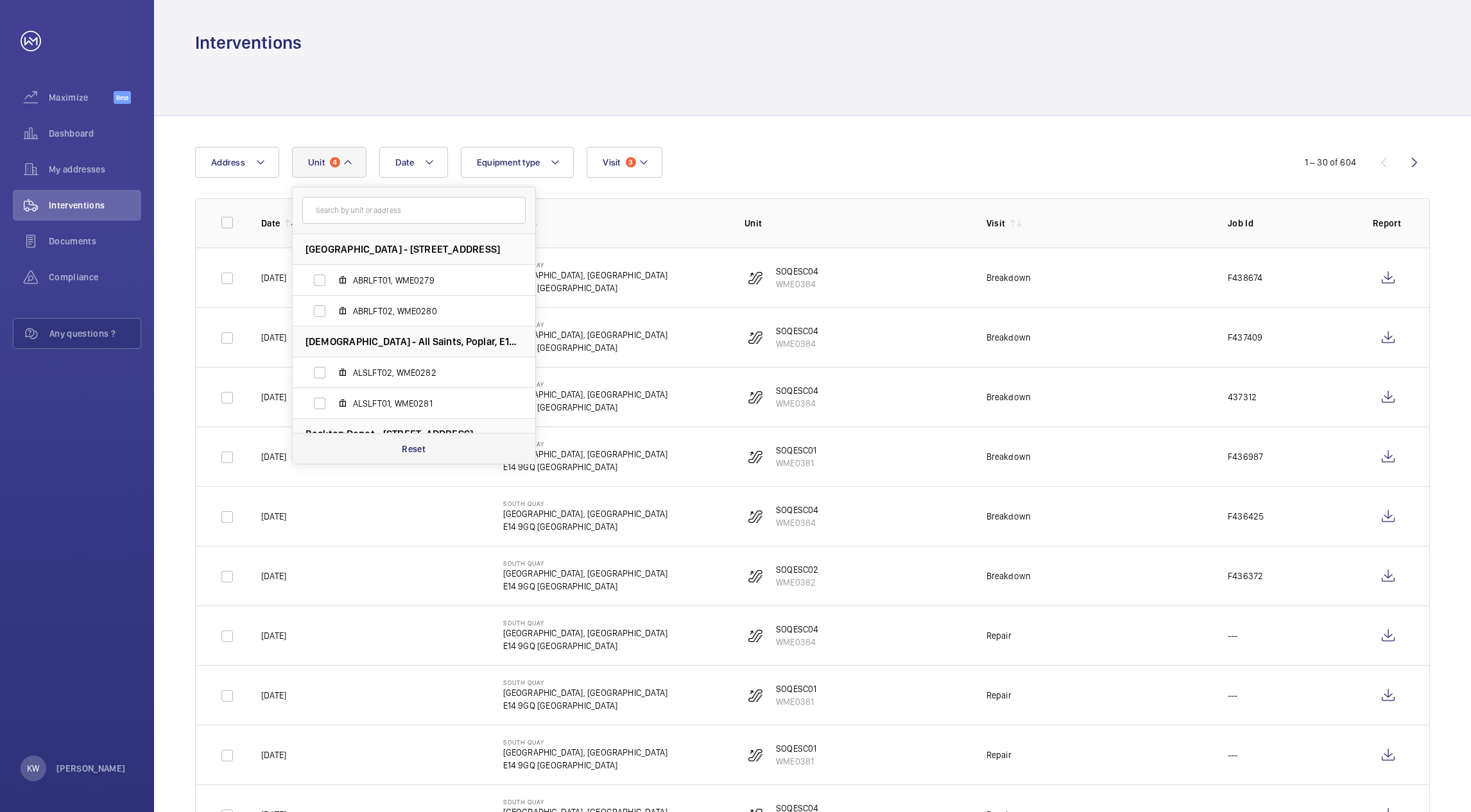
click at [413, 446] on p "Reset" at bounding box center [414, 448] width 24 height 13
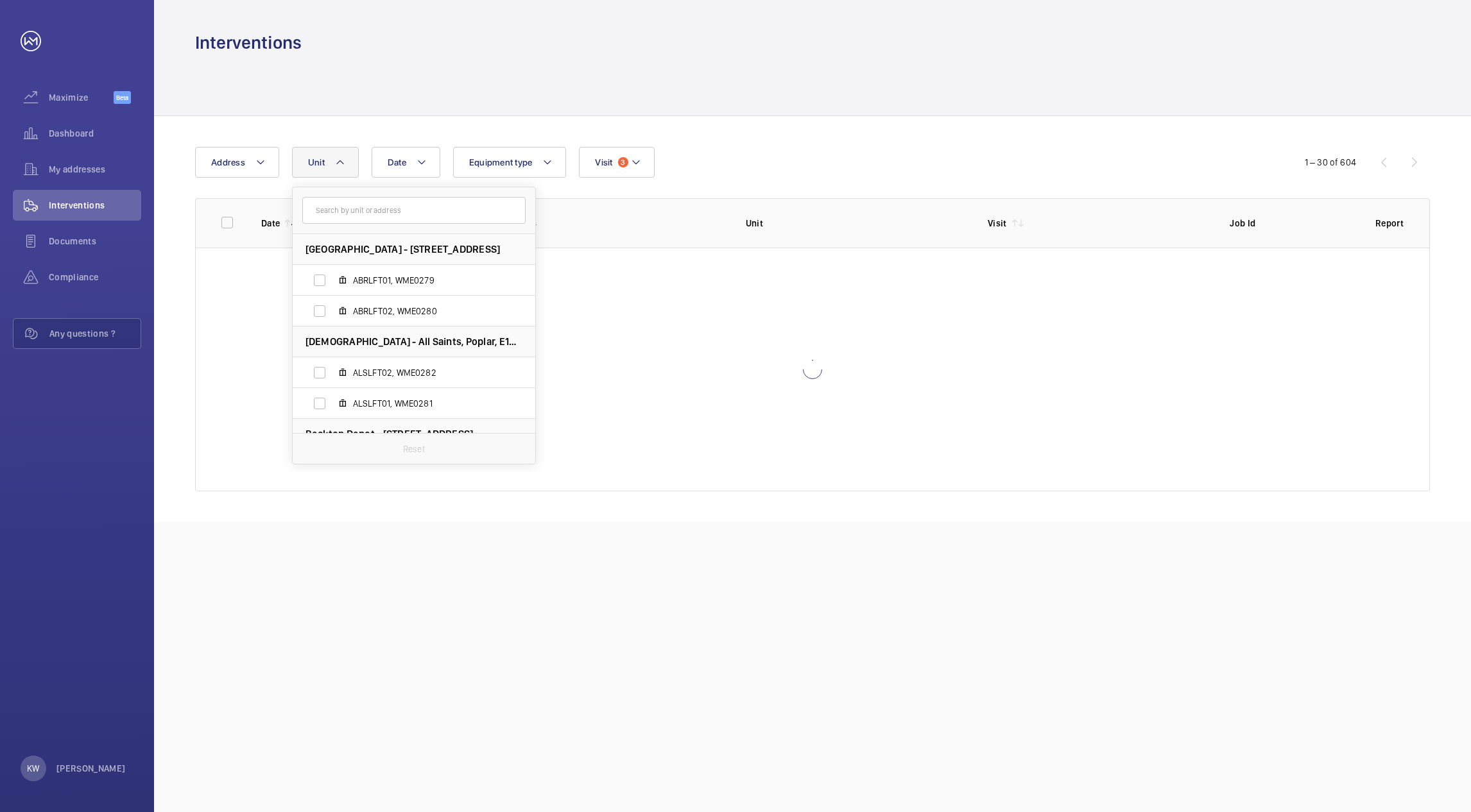
click at [746, 162] on div "Date Address [STREET_ADDRESS][GEOGRAPHIC_DATA] ABRLFT02, WME0280 All Saints - […" at bounding box center [735, 162] width 1081 height 31
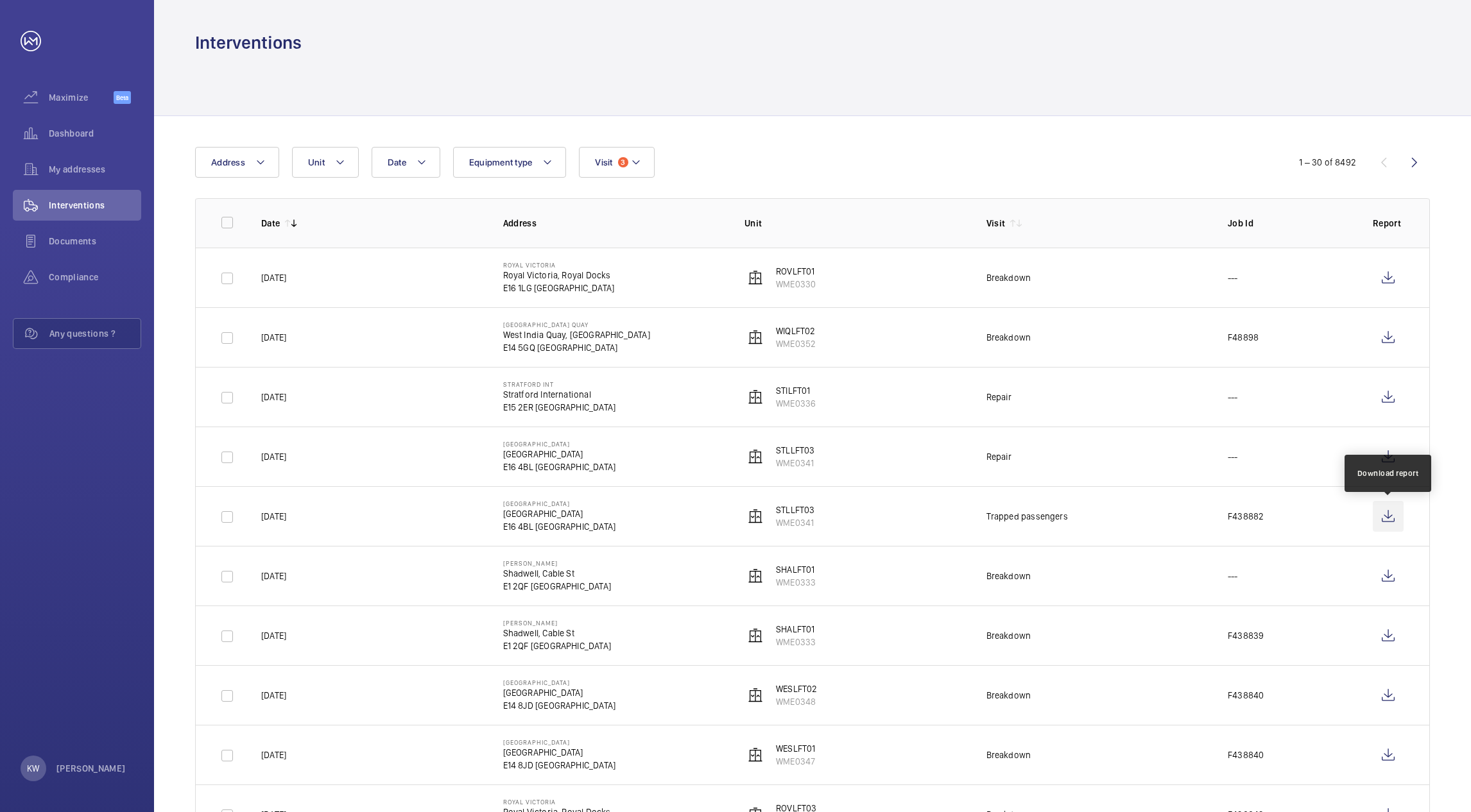
click at [1381, 519] on wm-front-icon-button at bounding box center [1388, 517] width 31 height 31
